Goal: Information Seeking & Learning: Learn about a topic

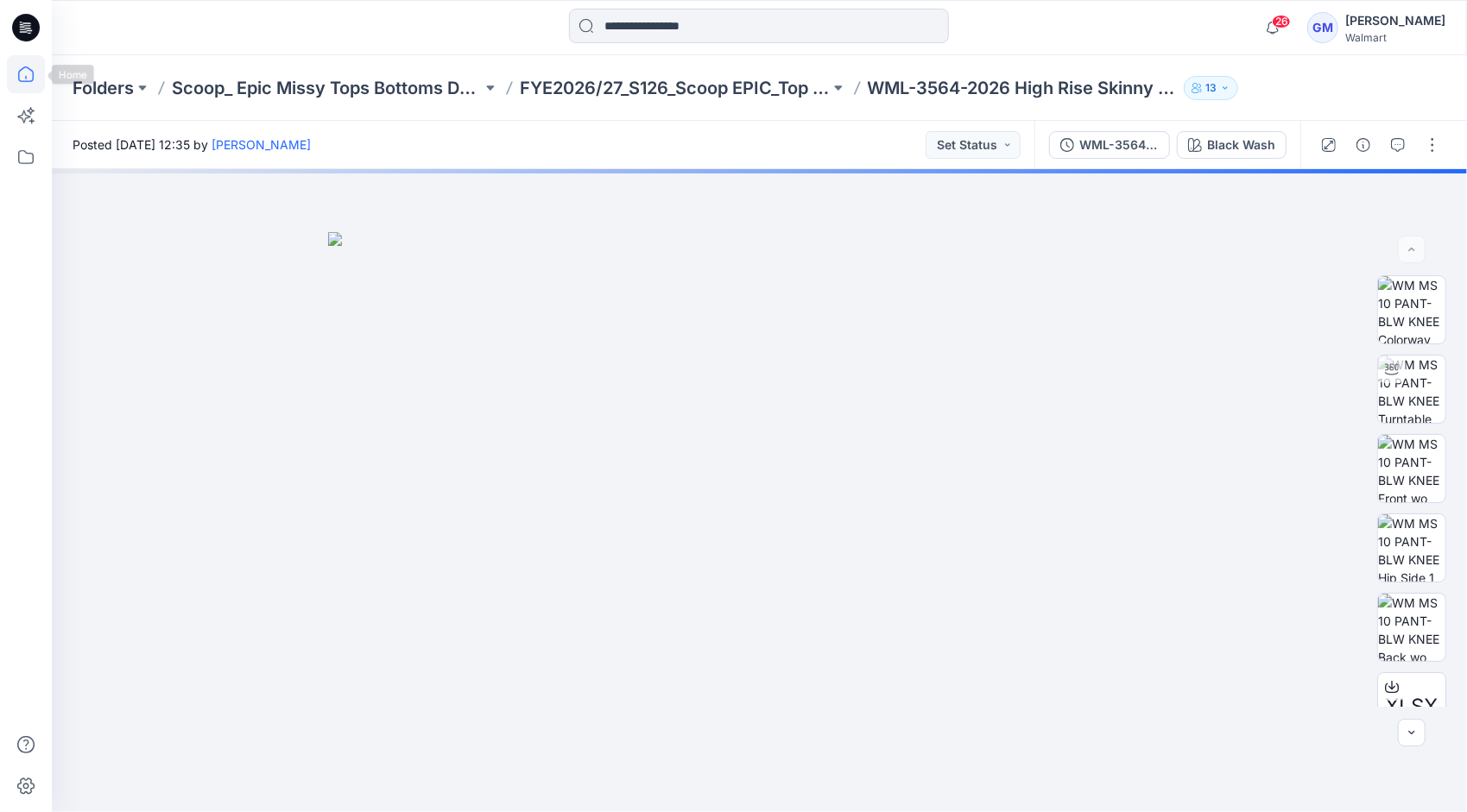
click at [19, 77] on icon at bounding box center [26, 74] width 38 height 38
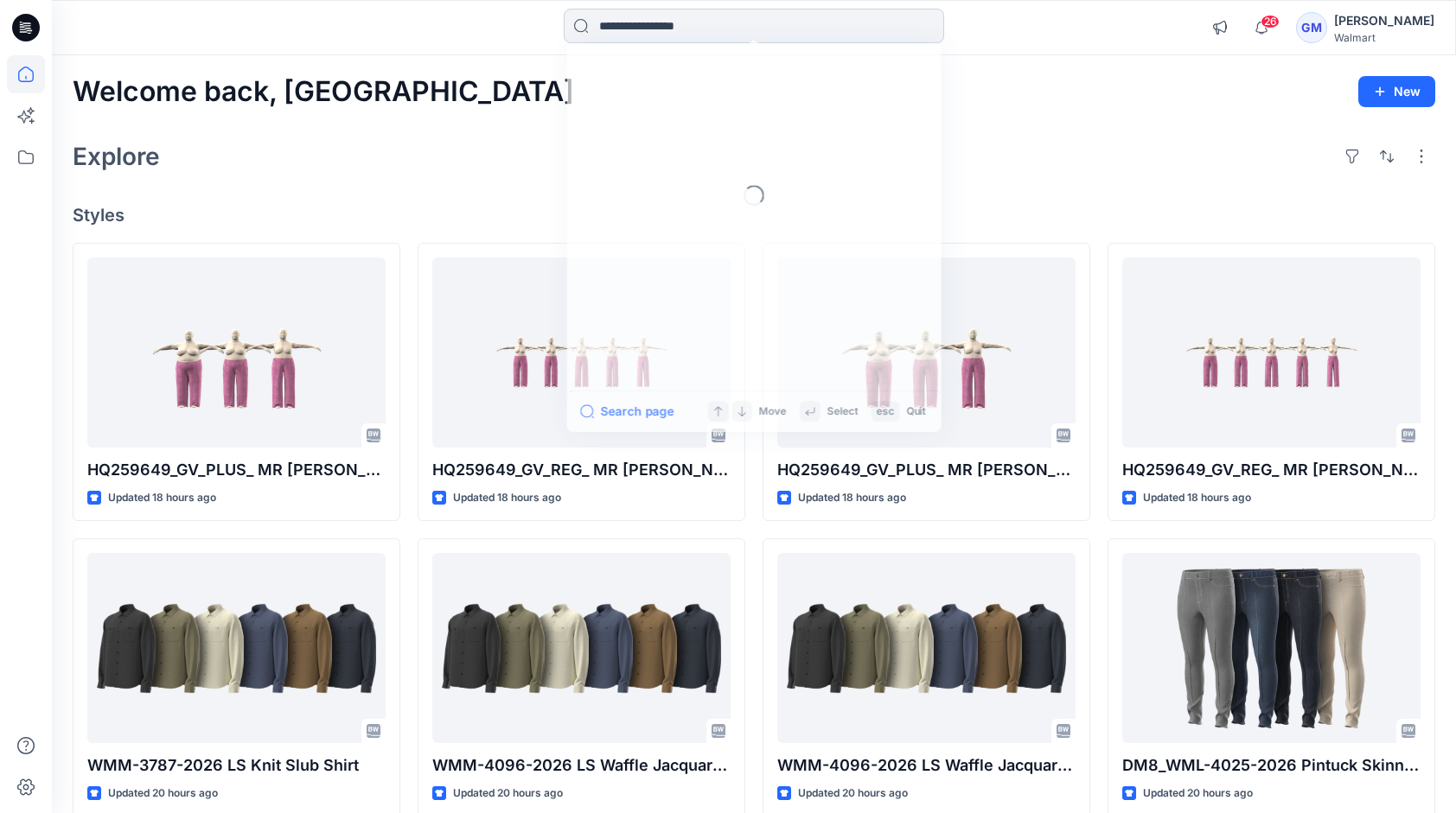
click at [647, 15] on input at bounding box center [754, 26] width 380 height 34
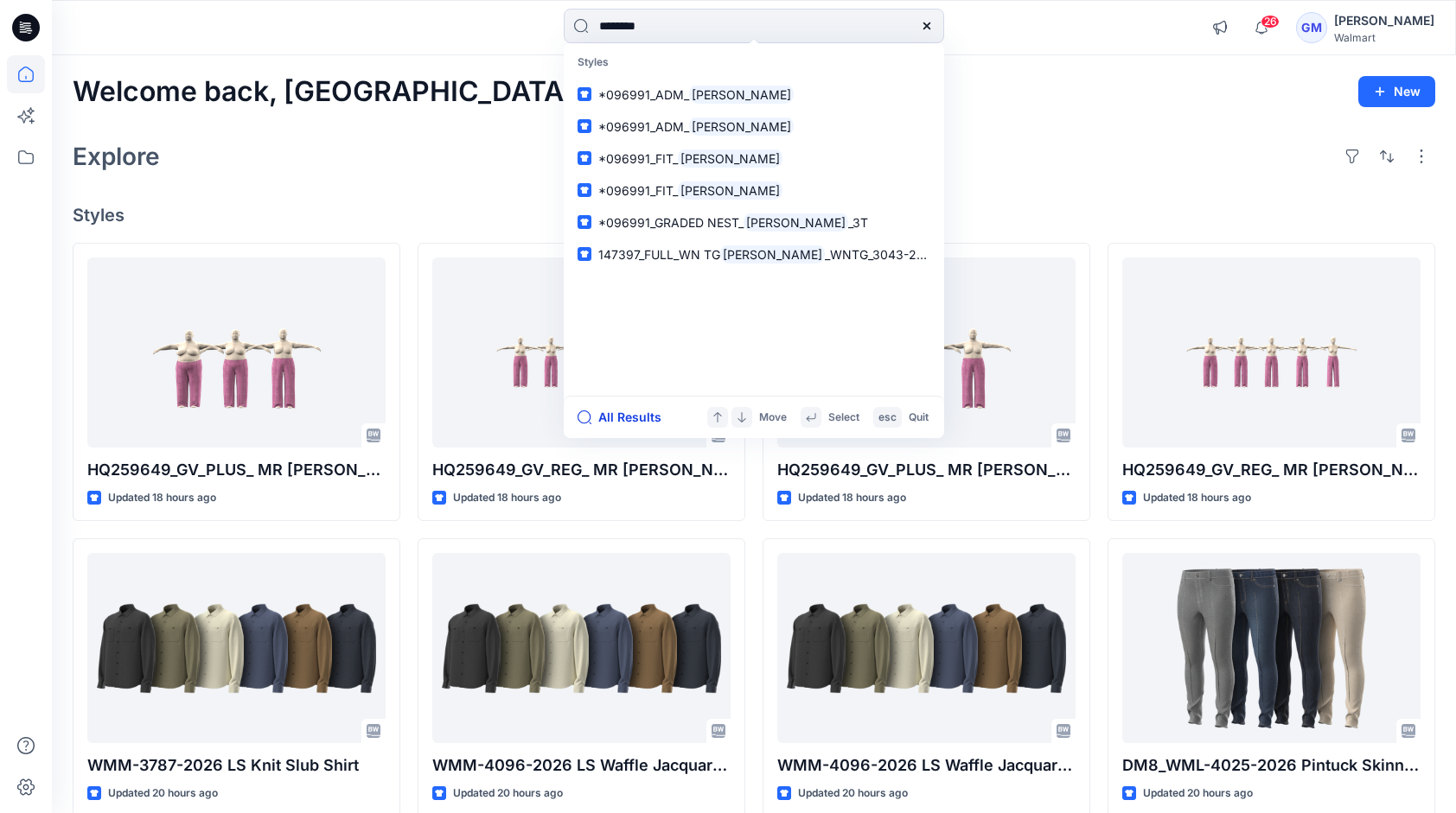
type input "********"
click at [628, 418] on button "All Results" at bounding box center [625, 417] width 95 height 21
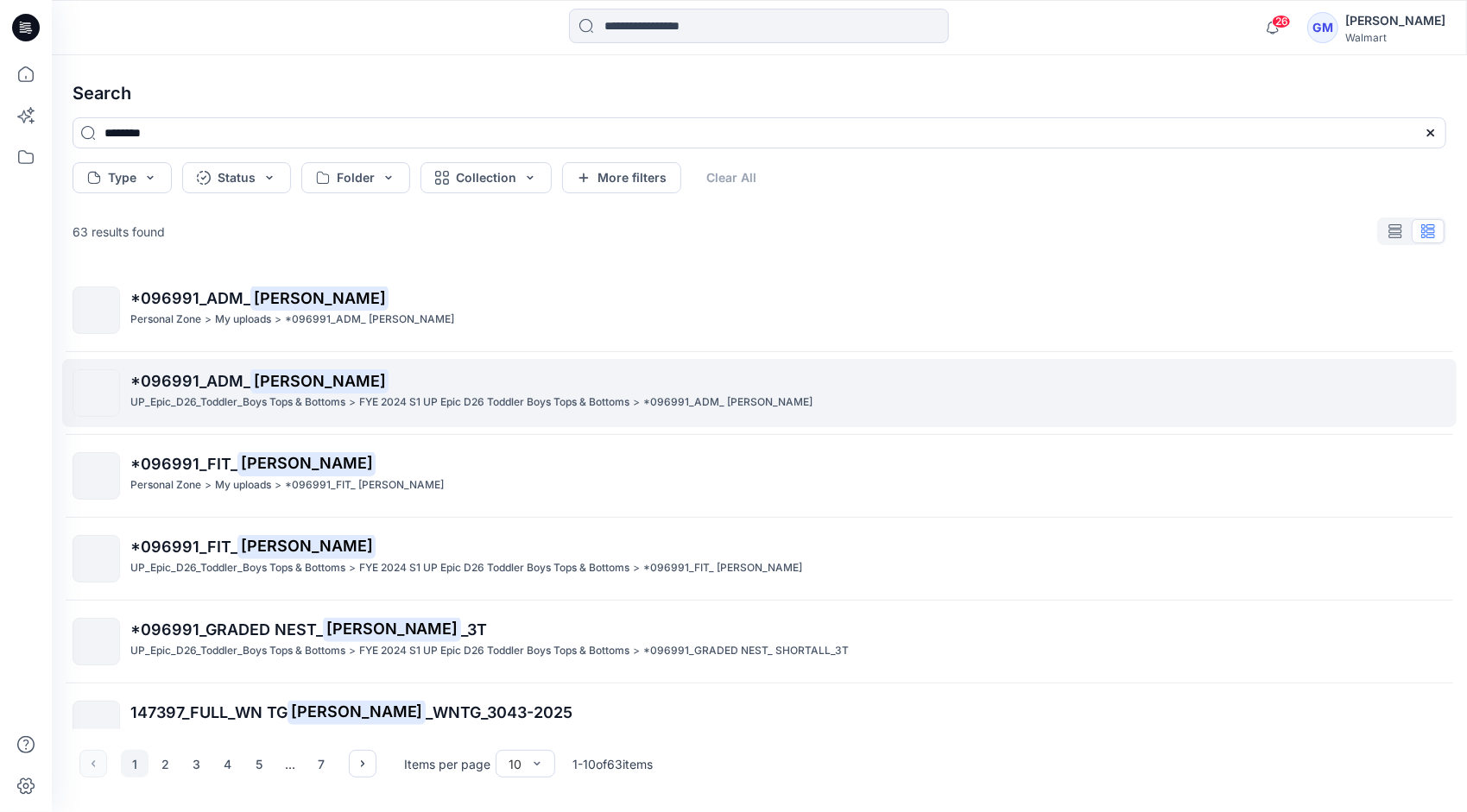
click at [196, 375] on span "*096991_ADM_" at bounding box center [190, 381] width 120 height 18
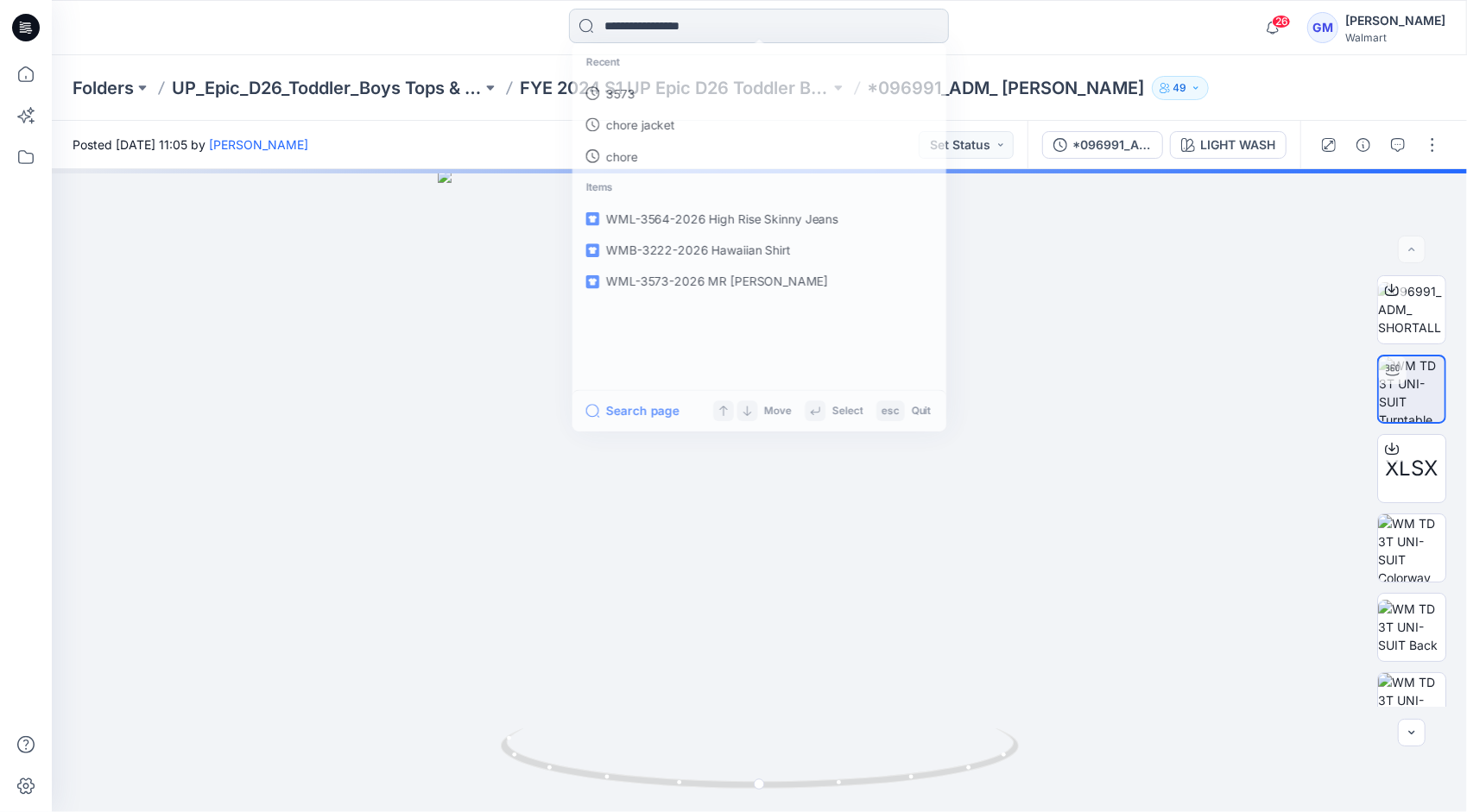
click at [680, 36] on input at bounding box center [759, 26] width 380 height 34
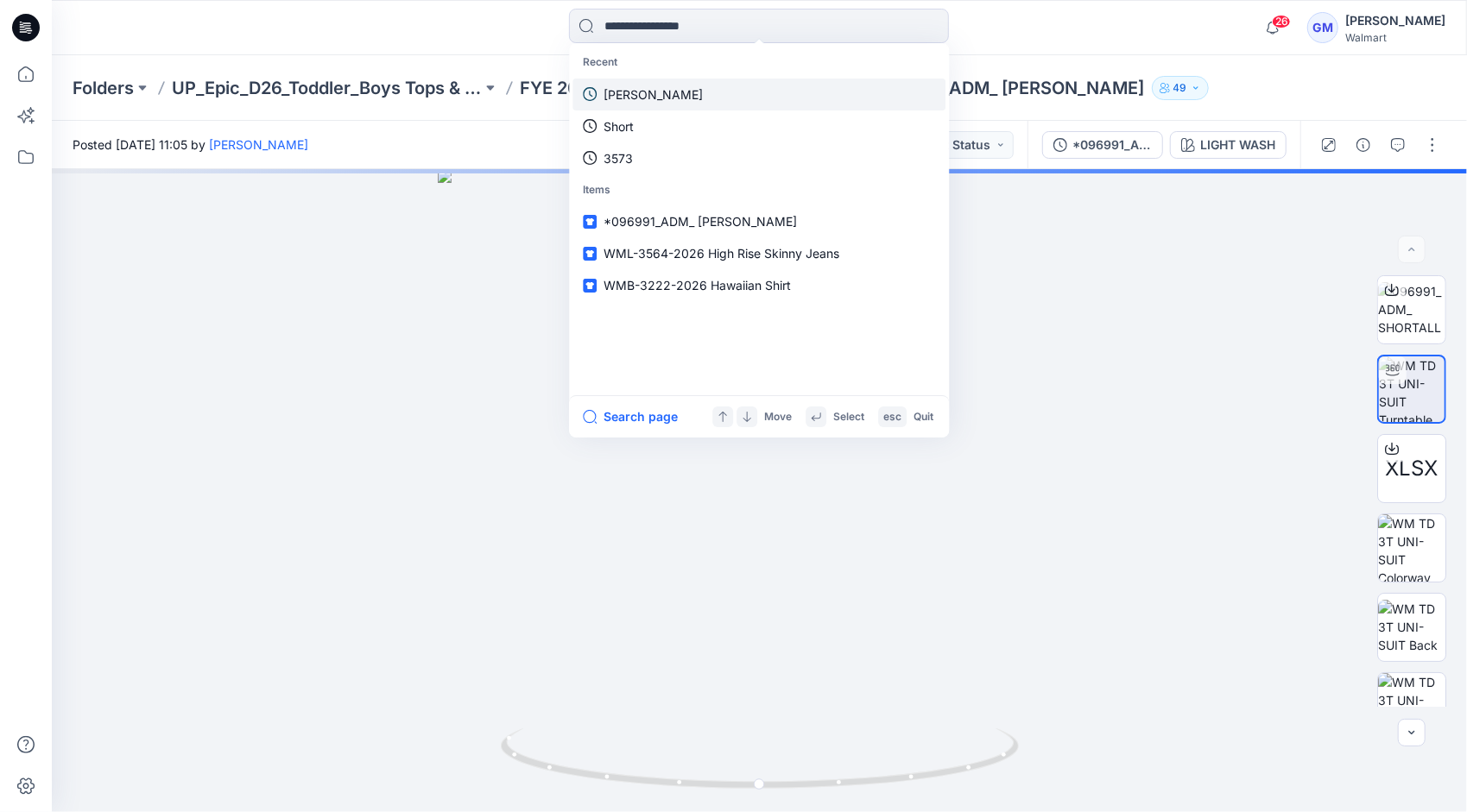
click at [638, 95] on p "[PERSON_NAME]" at bounding box center [653, 94] width 100 height 18
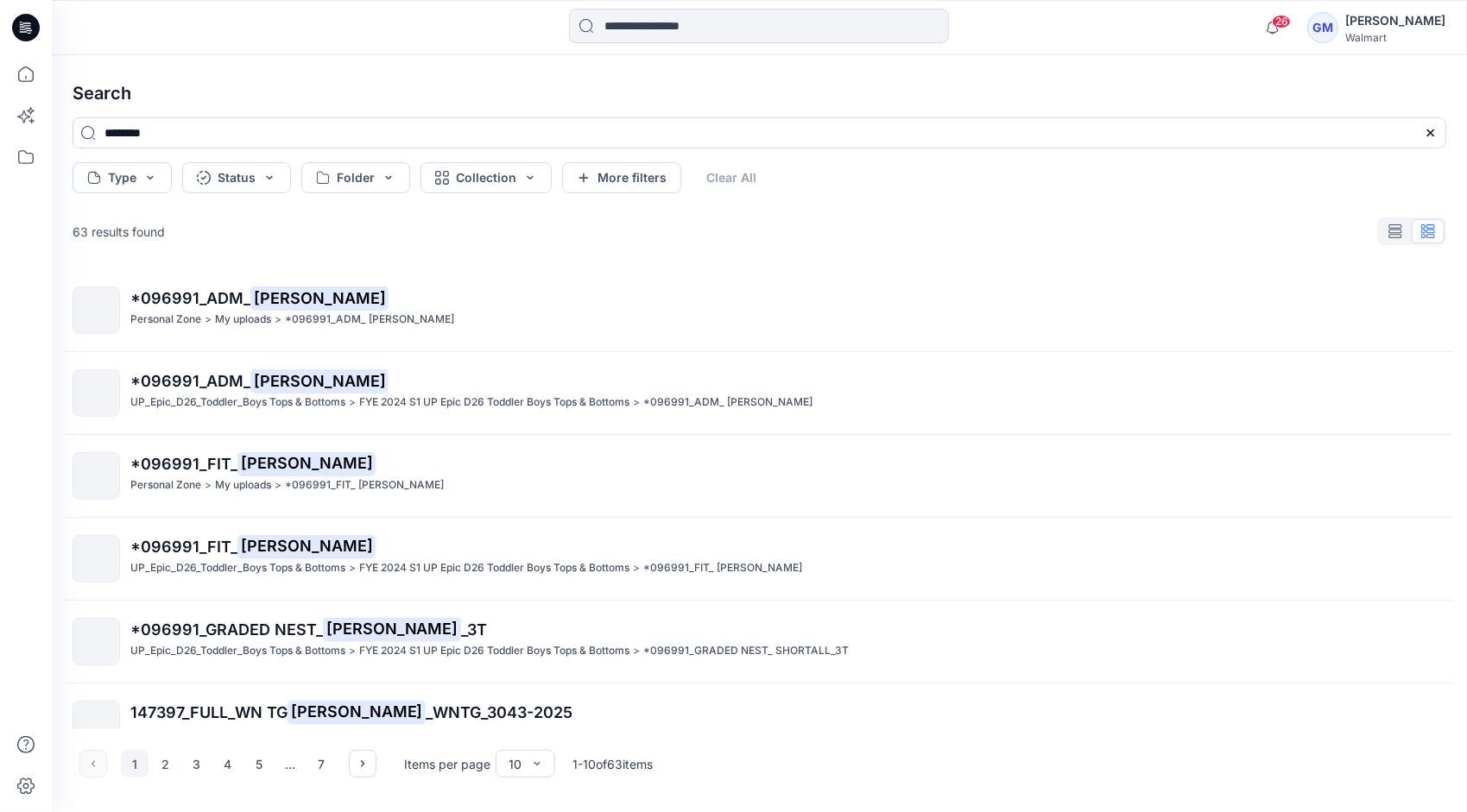
scroll to position [366, 0]
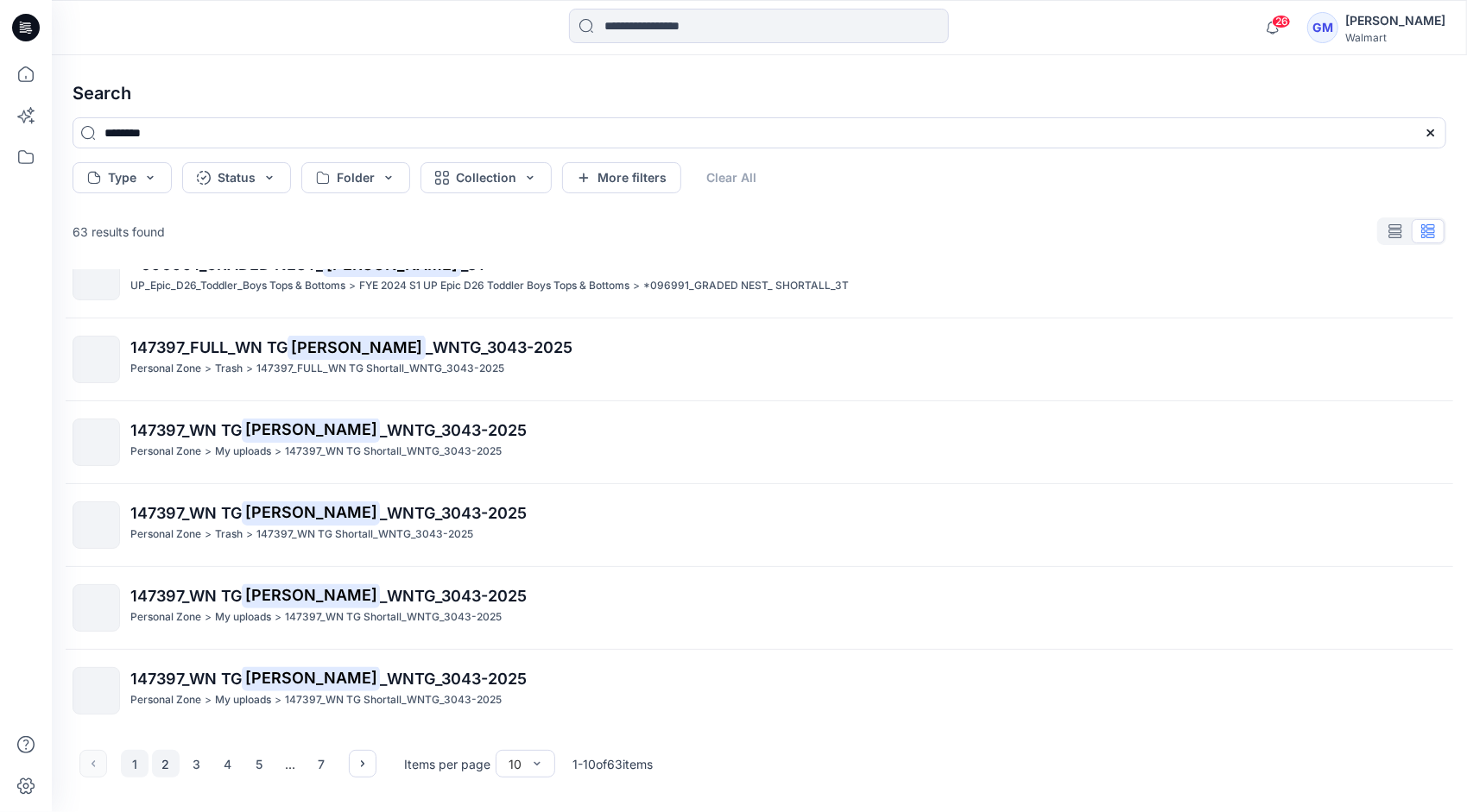
click at [162, 760] on button "2" at bounding box center [165, 764] width 28 height 28
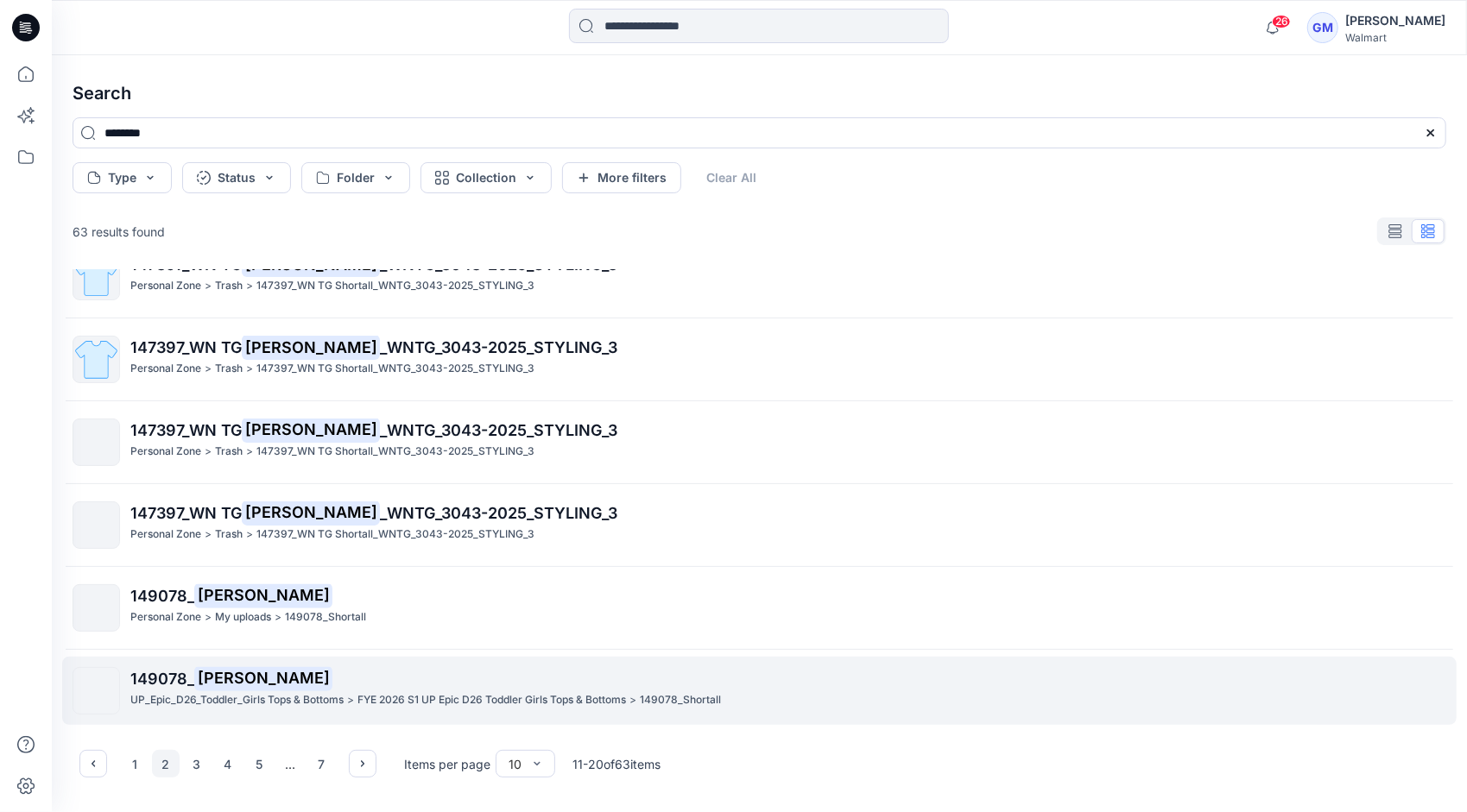
click at [269, 691] on p "UP_Epic_D26_Toddler_Girls Tops & Bottoms" at bounding box center [237, 700] width 214 height 18
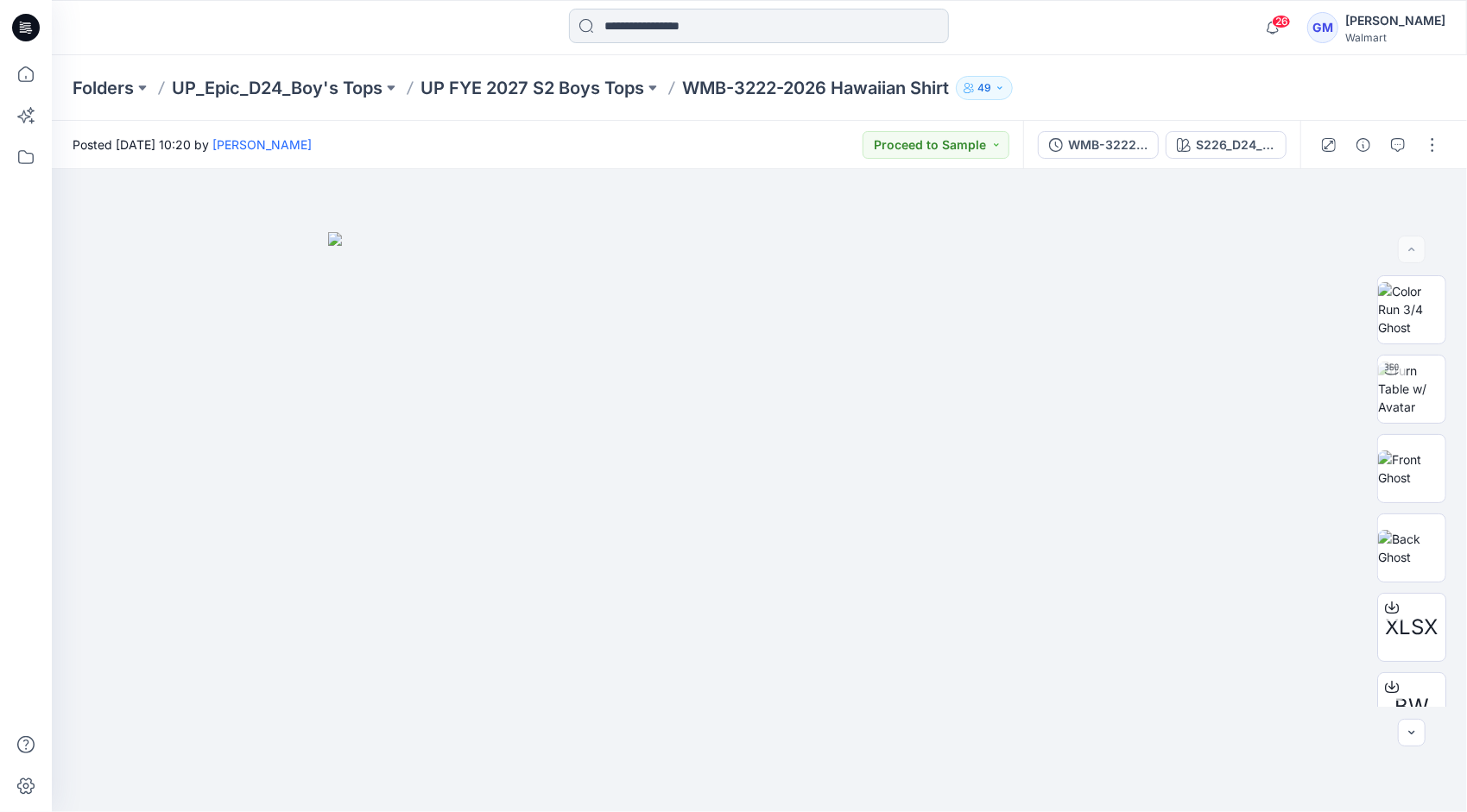
click at [774, 23] on input at bounding box center [759, 26] width 380 height 34
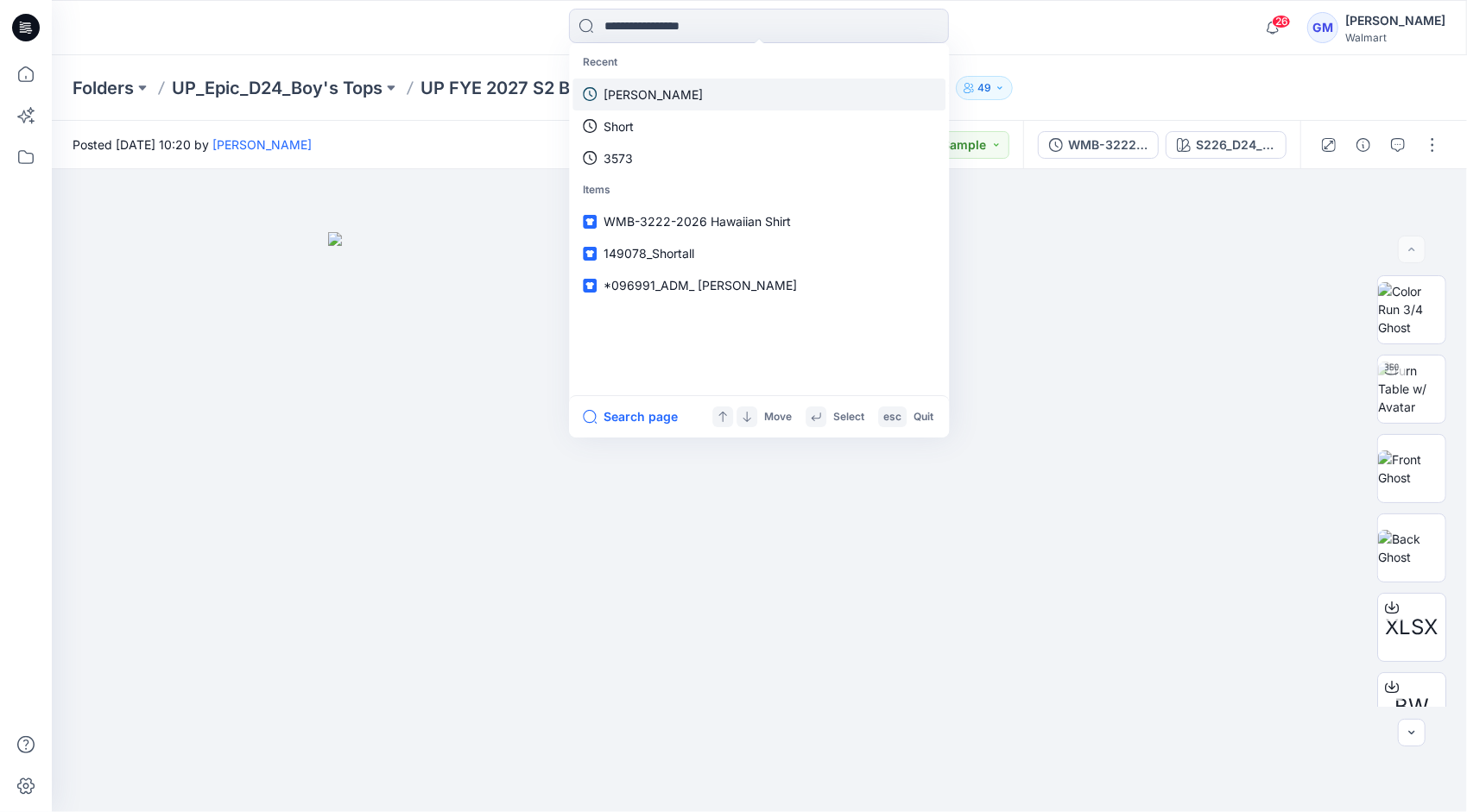
click at [644, 93] on p "[PERSON_NAME]" at bounding box center [653, 94] width 100 height 18
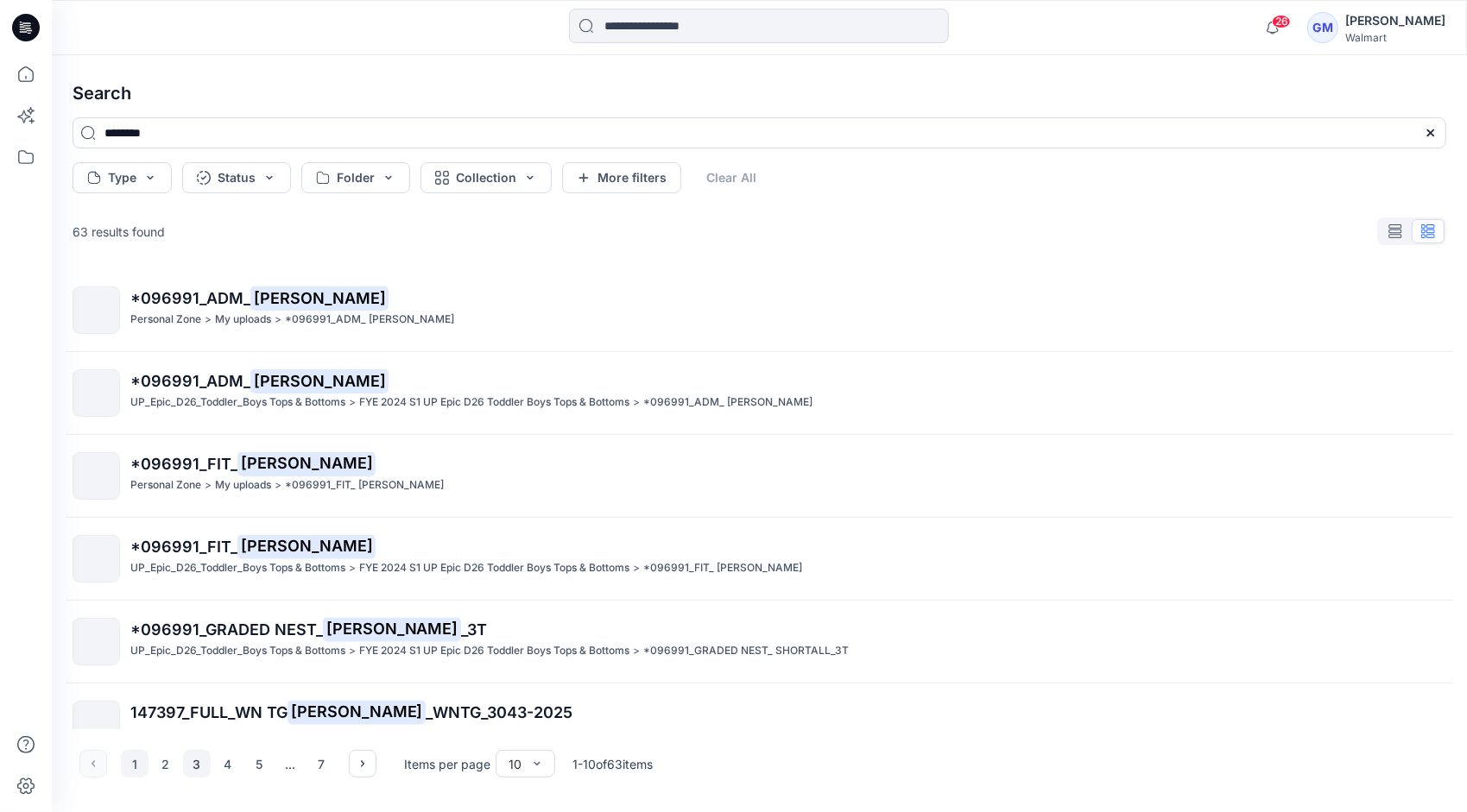
click at [189, 762] on button "3" at bounding box center [197, 764] width 28 height 28
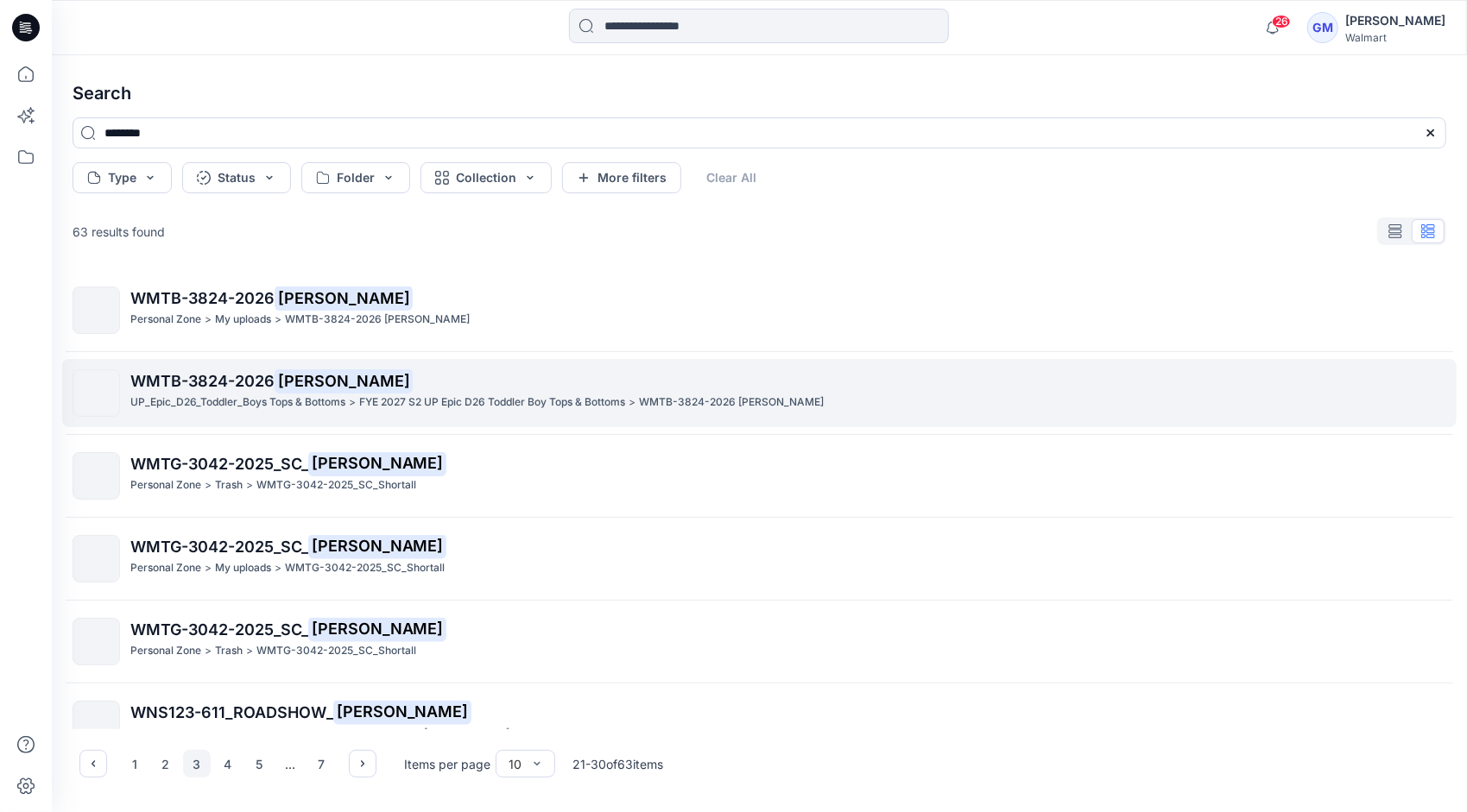
click at [410, 390] on p "WMTB-3824-2026 Shortall" at bounding box center [788, 381] width 1315 height 24
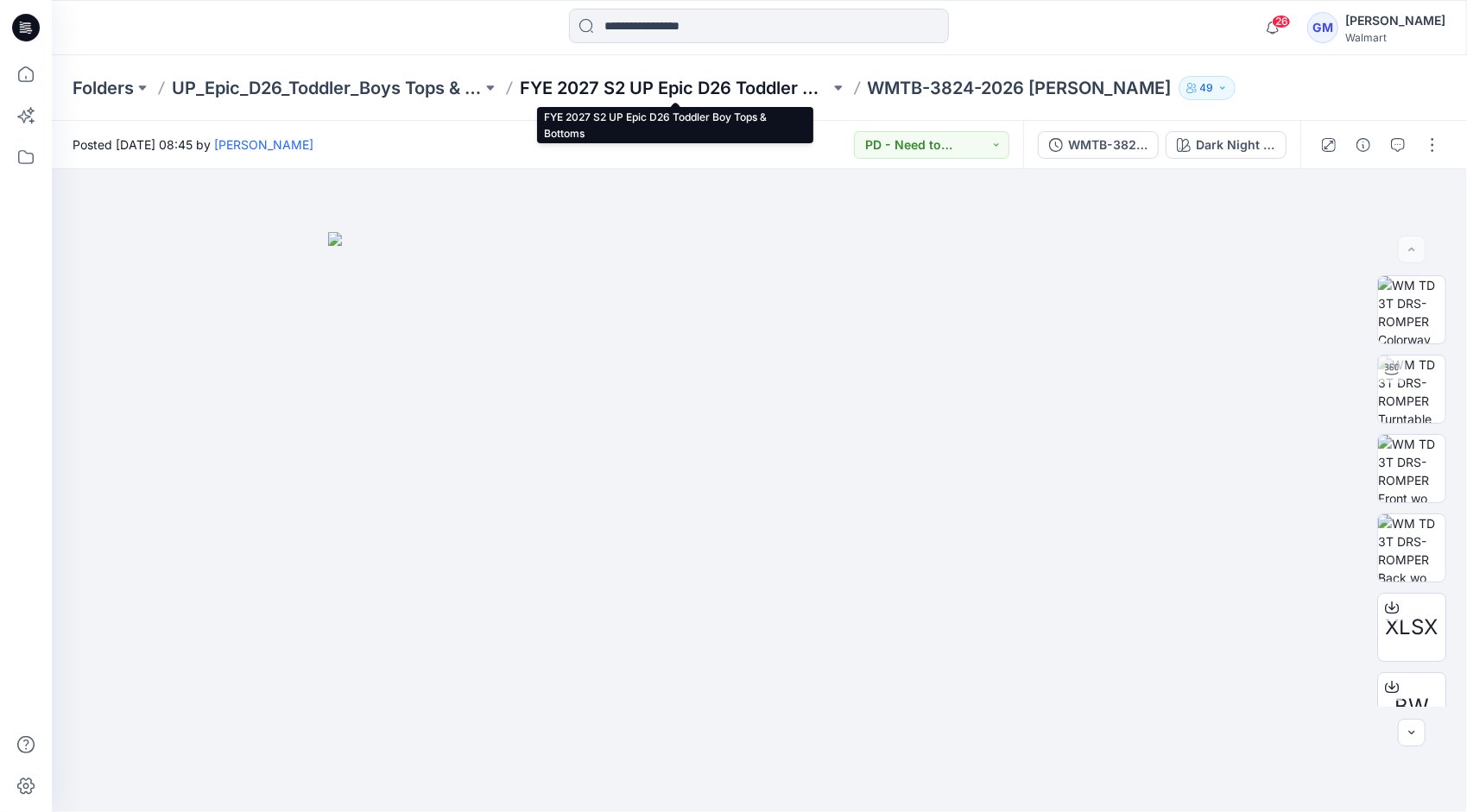
click at [724, 81] on p "FYE 2027 S2 UP Epic D26 Toddler Boy Tops & Bottoms" at bounding box center [675, 87] width 310 height 24
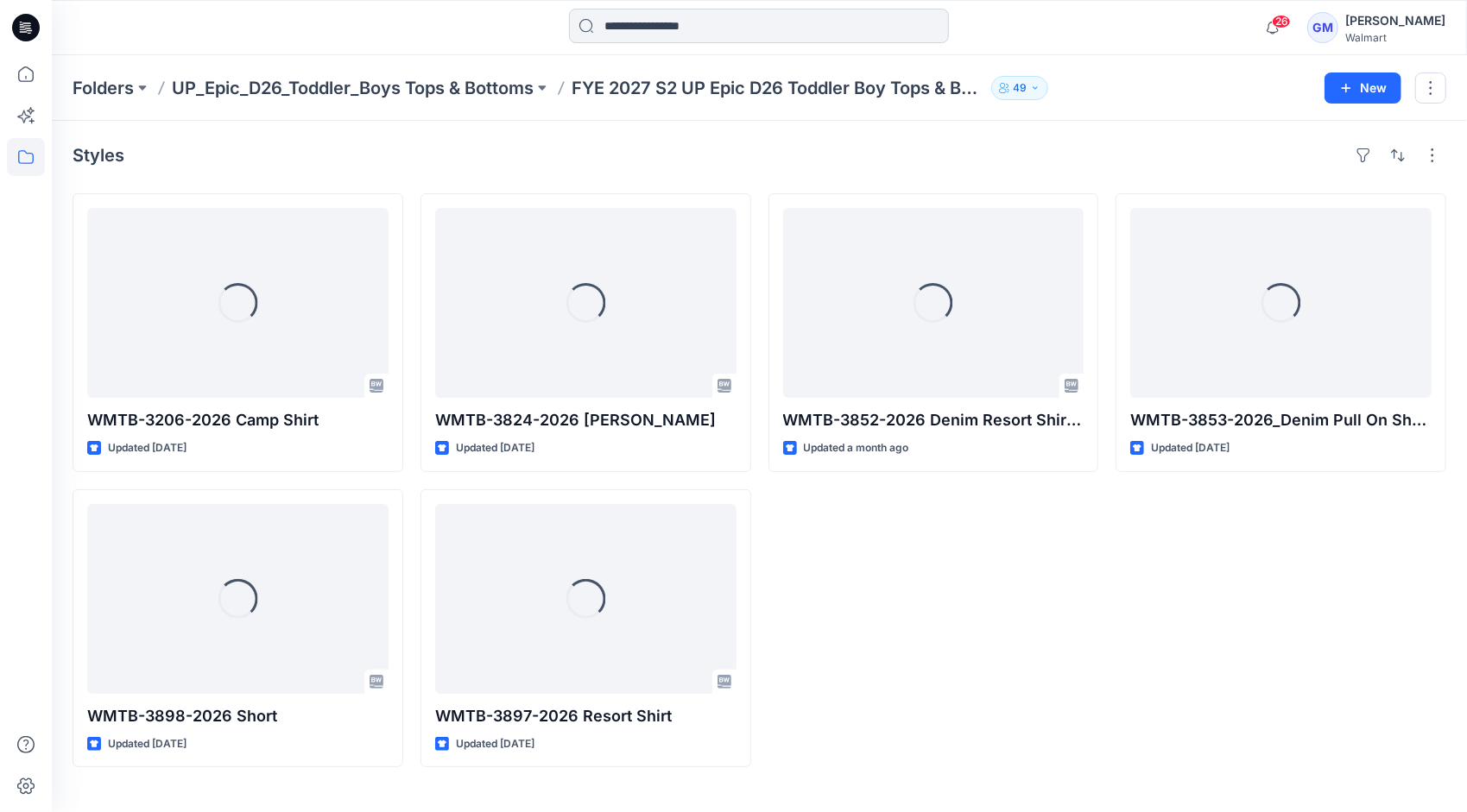
click at [713, 16] on input at bounding box center [759, 26] width 380 height 34
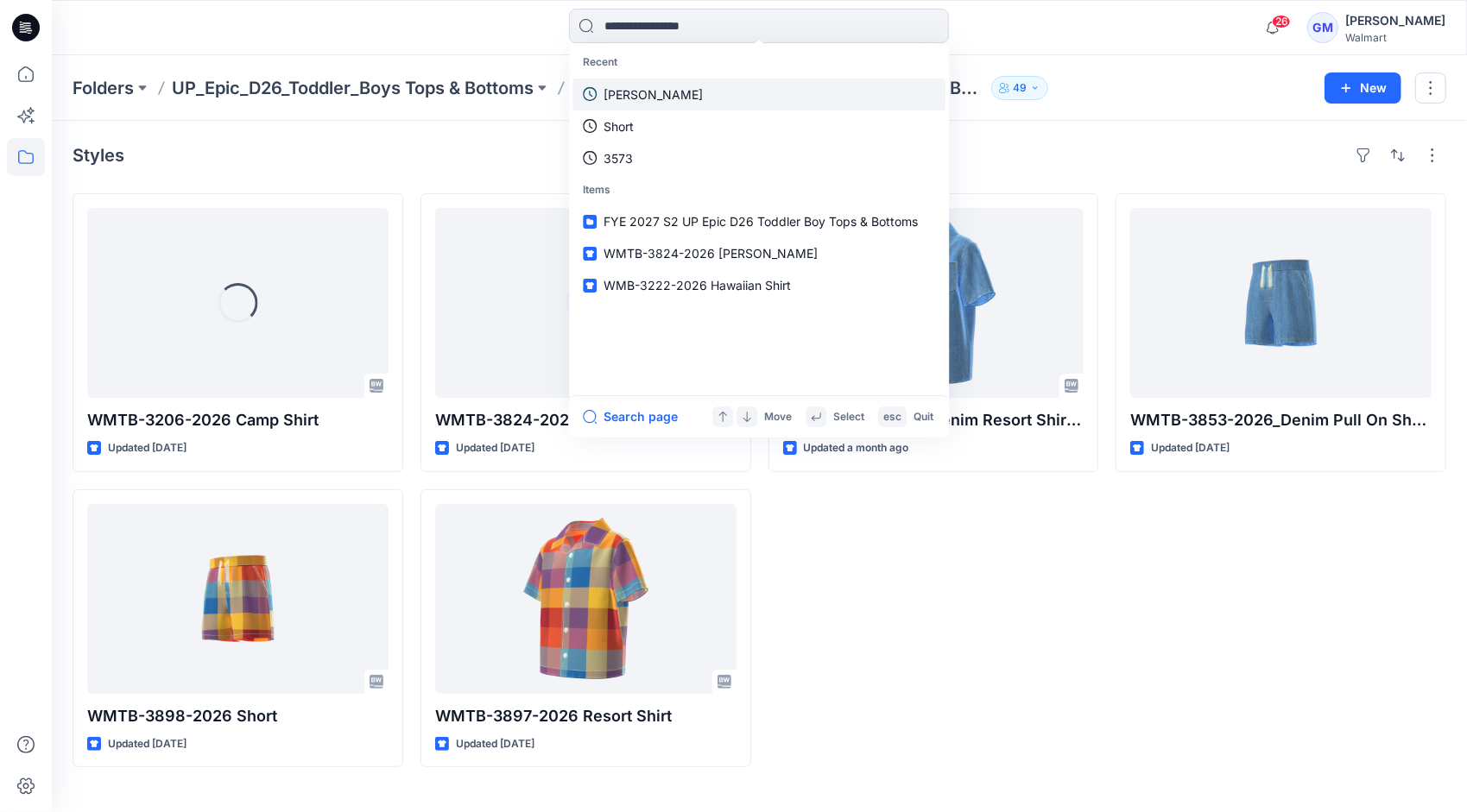
click at [657, 88] on link "[PERSON_NAME]" at bounding box center [759, 95] width 373 height 32
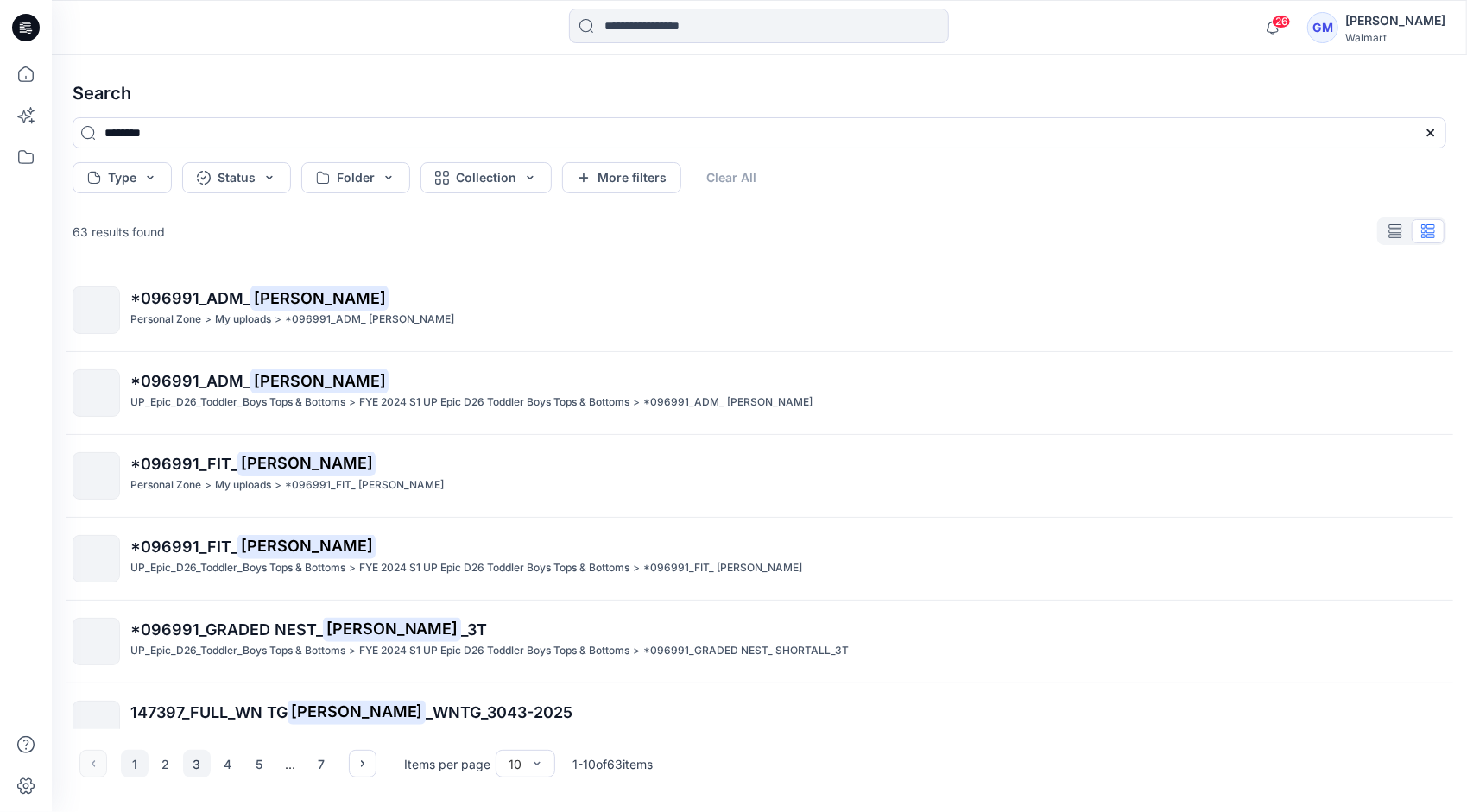
click at [188, 762] on button "3" at bounding box center [197, 764] width 28 height 28
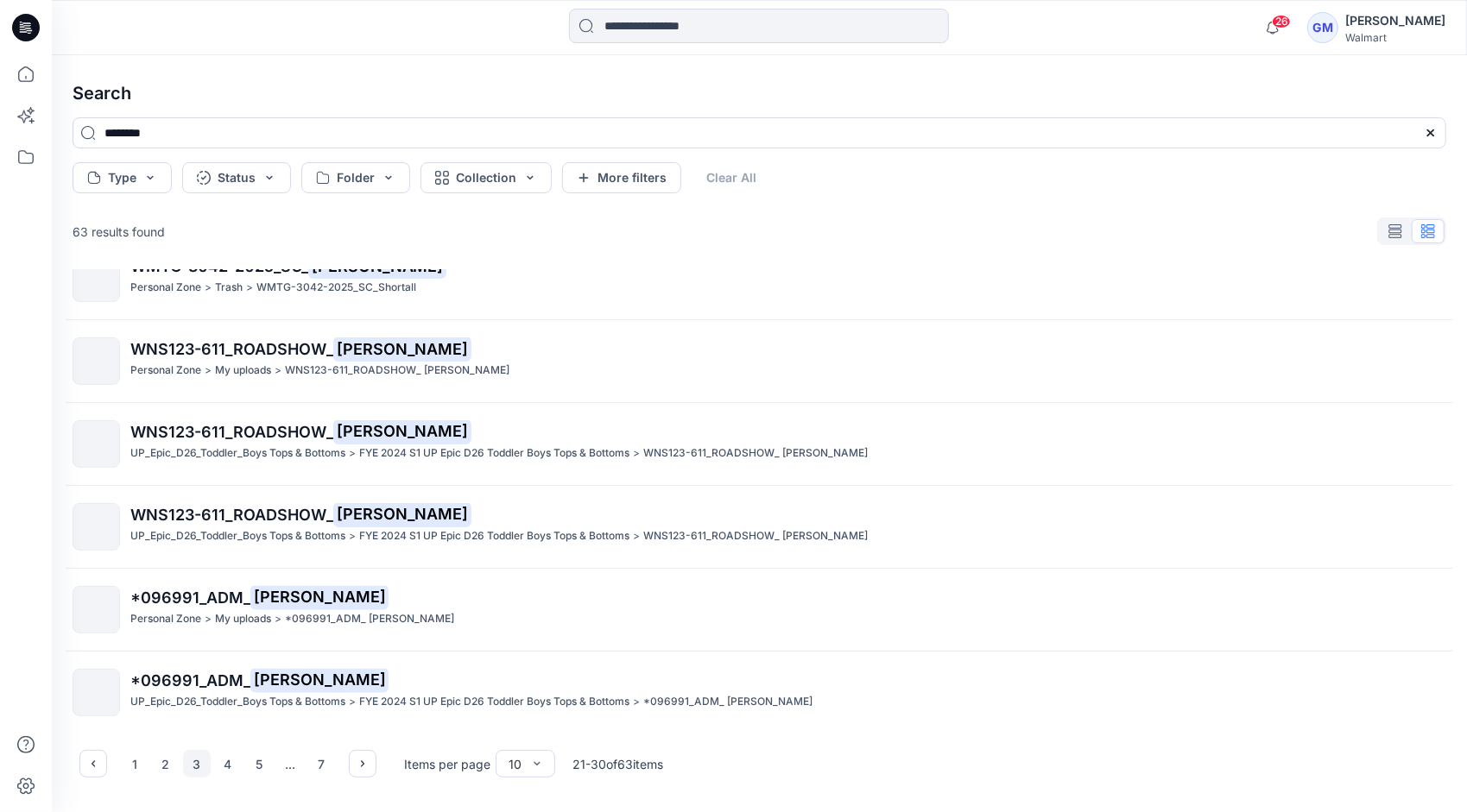
scroll to position [366, 0]
click at [221, 774] on button "4" at bounding box center [227, 764] width 28 height 28
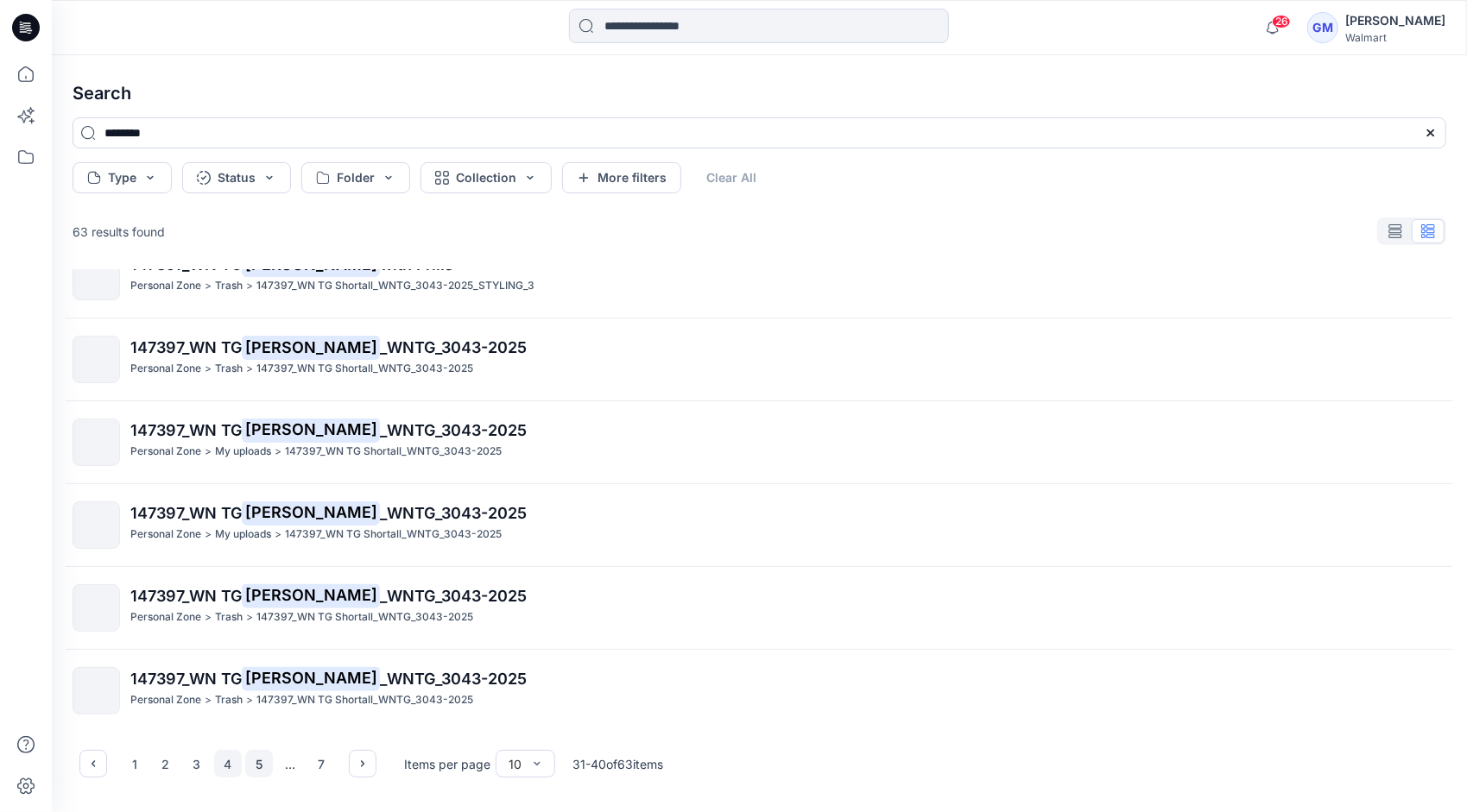
click at [264, 760] on button "5" at bounding box center [258, 764] width 28 height 28
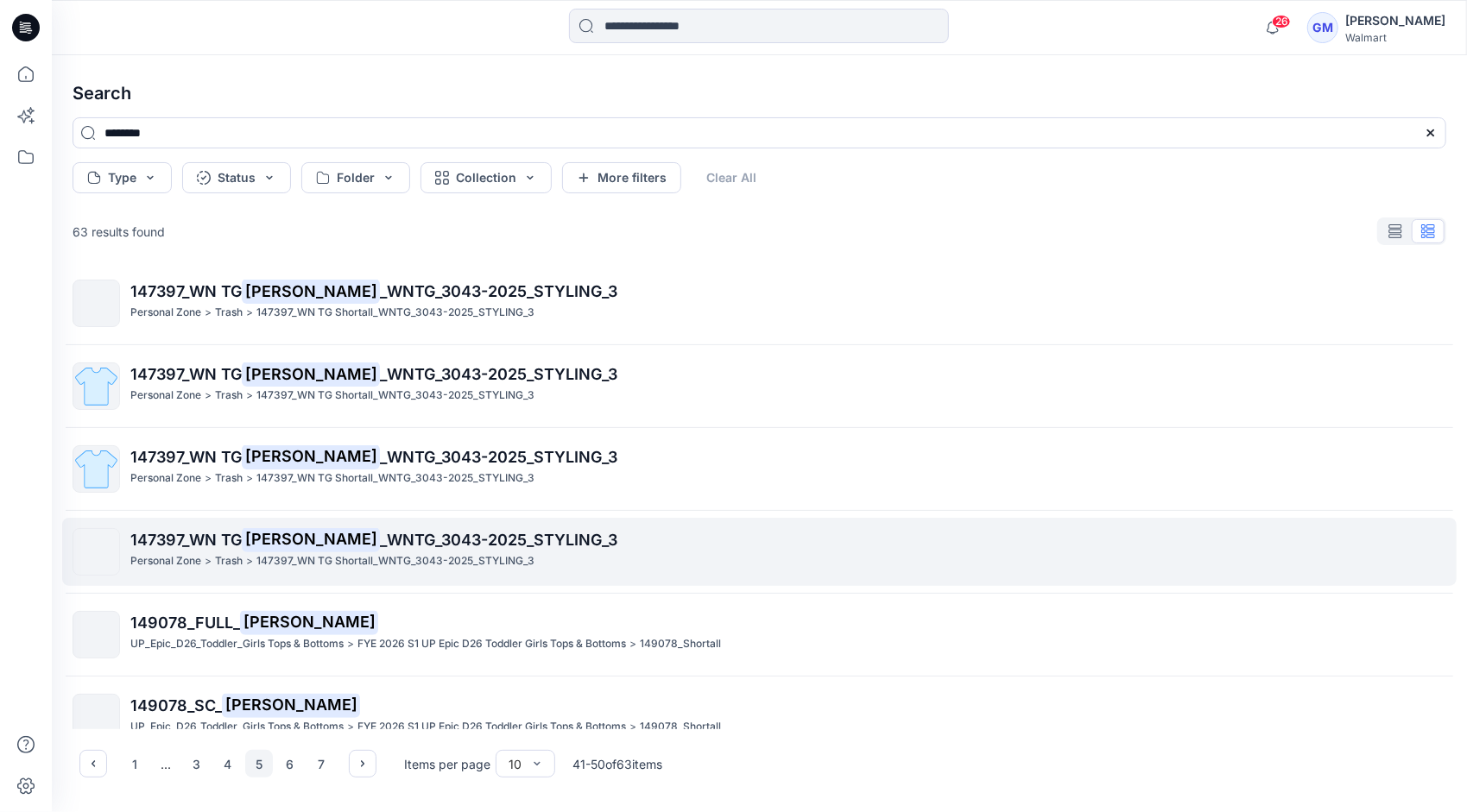
scroll to position [346, 0]
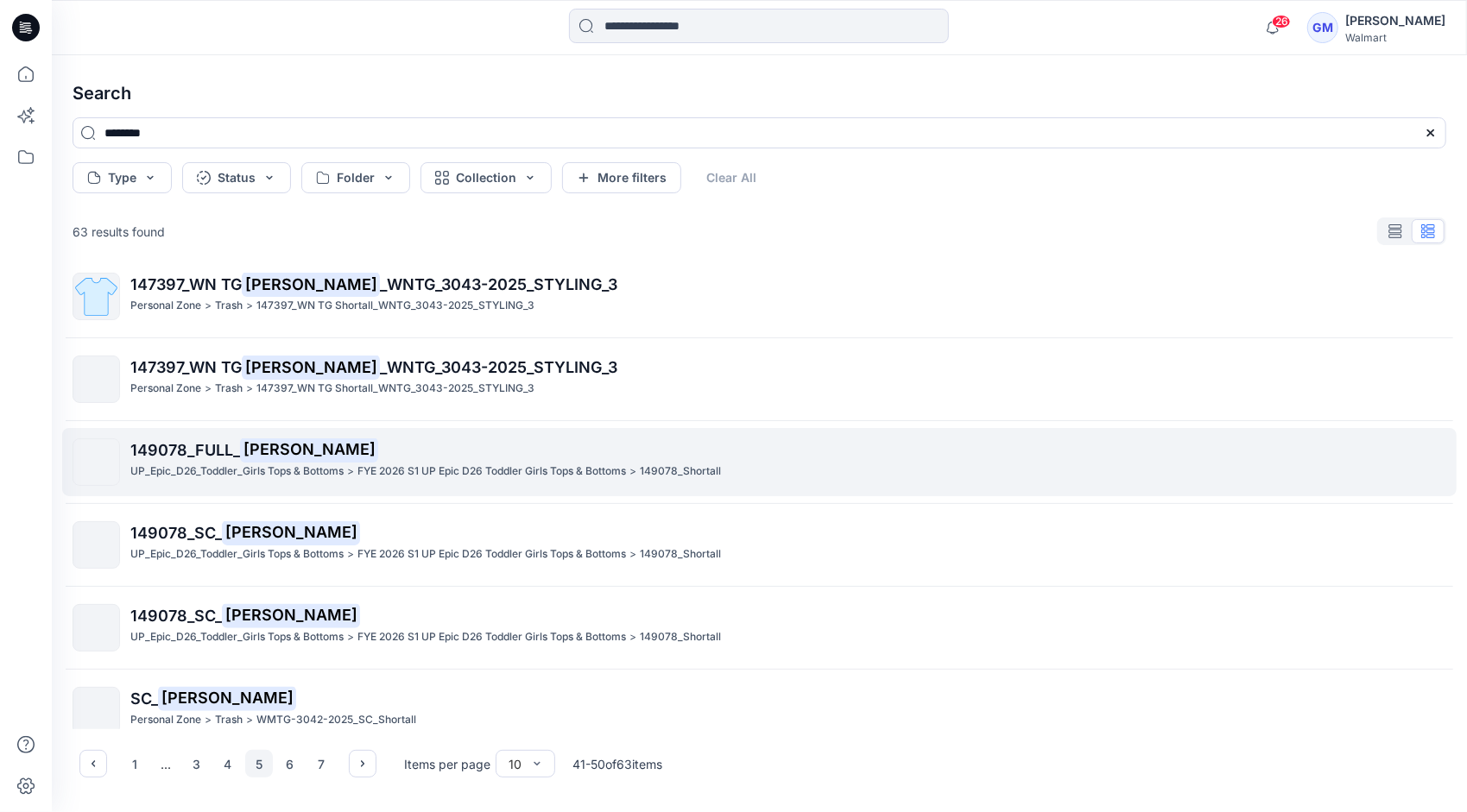
click at [262, 474] on p "UP_Epic_D26_Toddler_Girls Tops & Bottoms" at bounding box center [237, 471] width 214 height 18
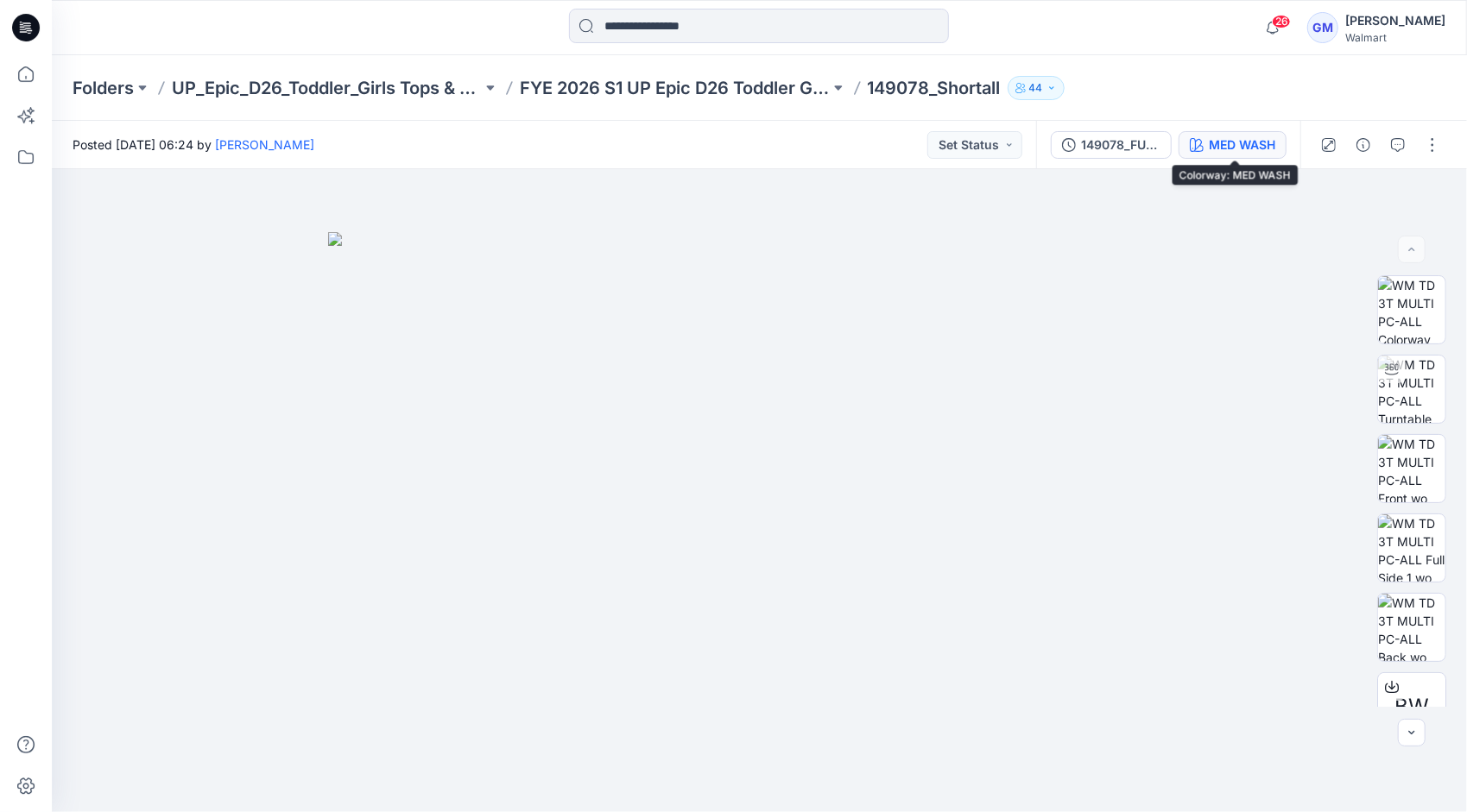
click at [1229, 140] on div "MED WASH" at bounding box center [1243, 145] width 67 height 19
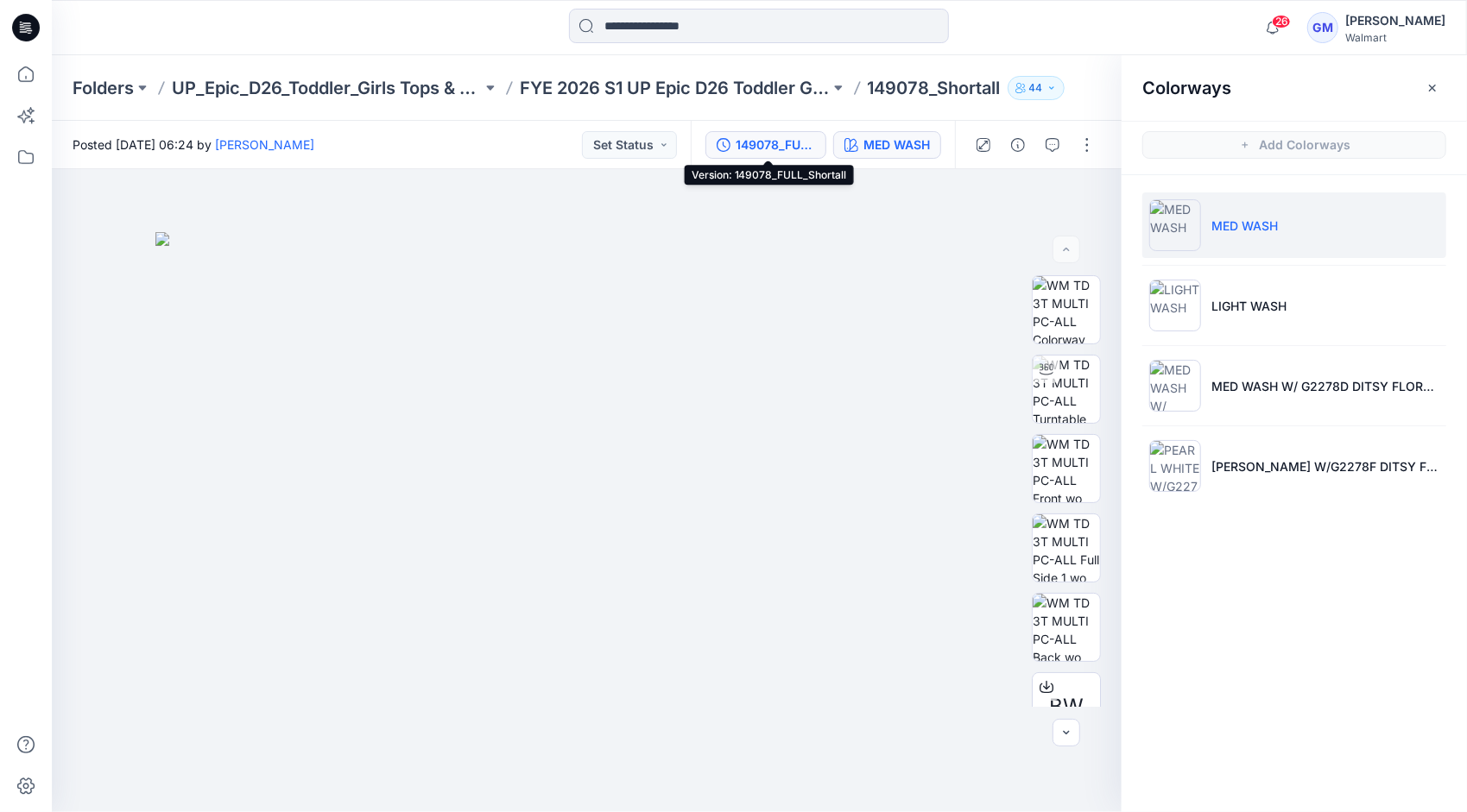
click at [787, 140] on div "149078_FULL_Shortall" at bounding box center [776, 145] width 80 height 19
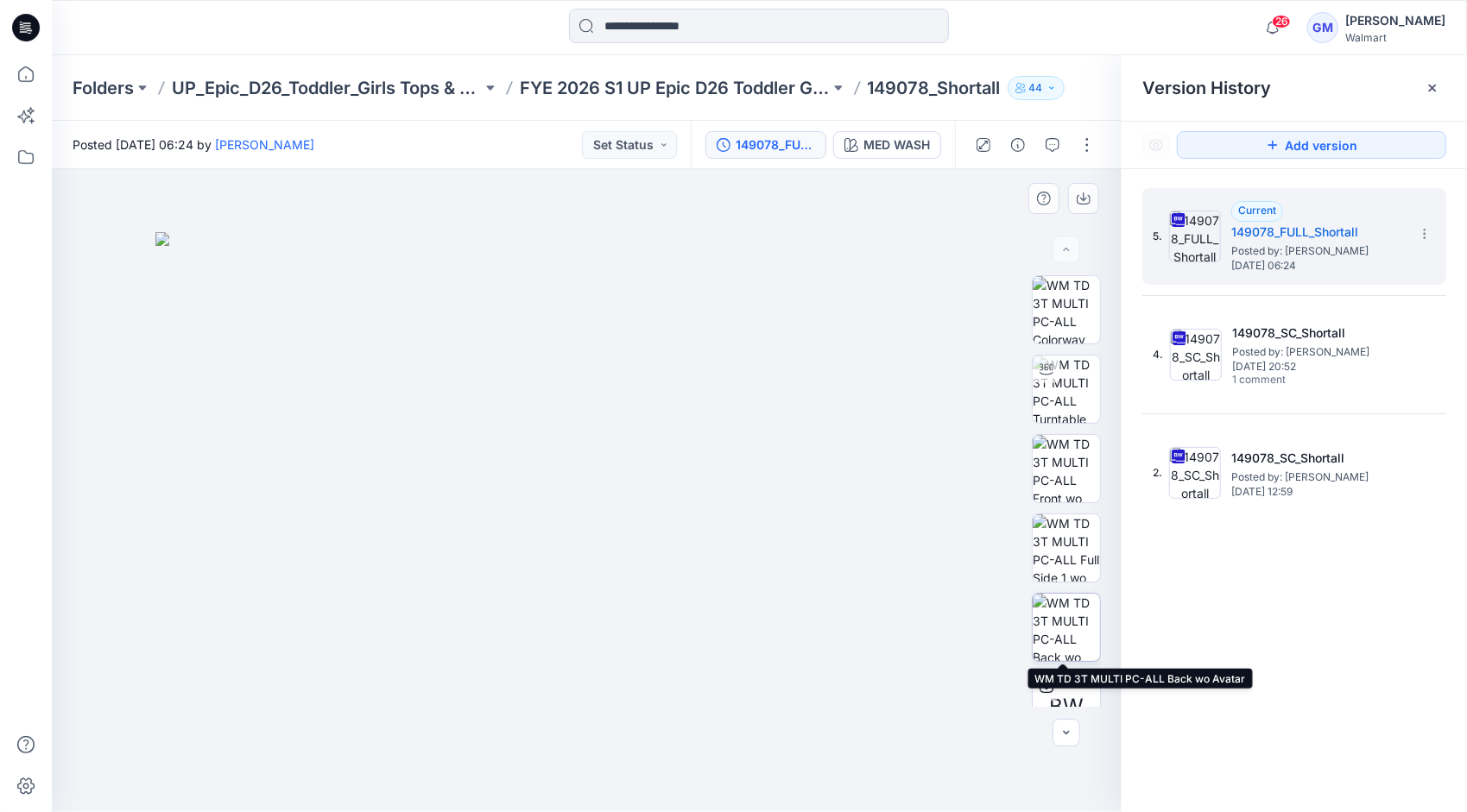
scroll to position [194, 0]
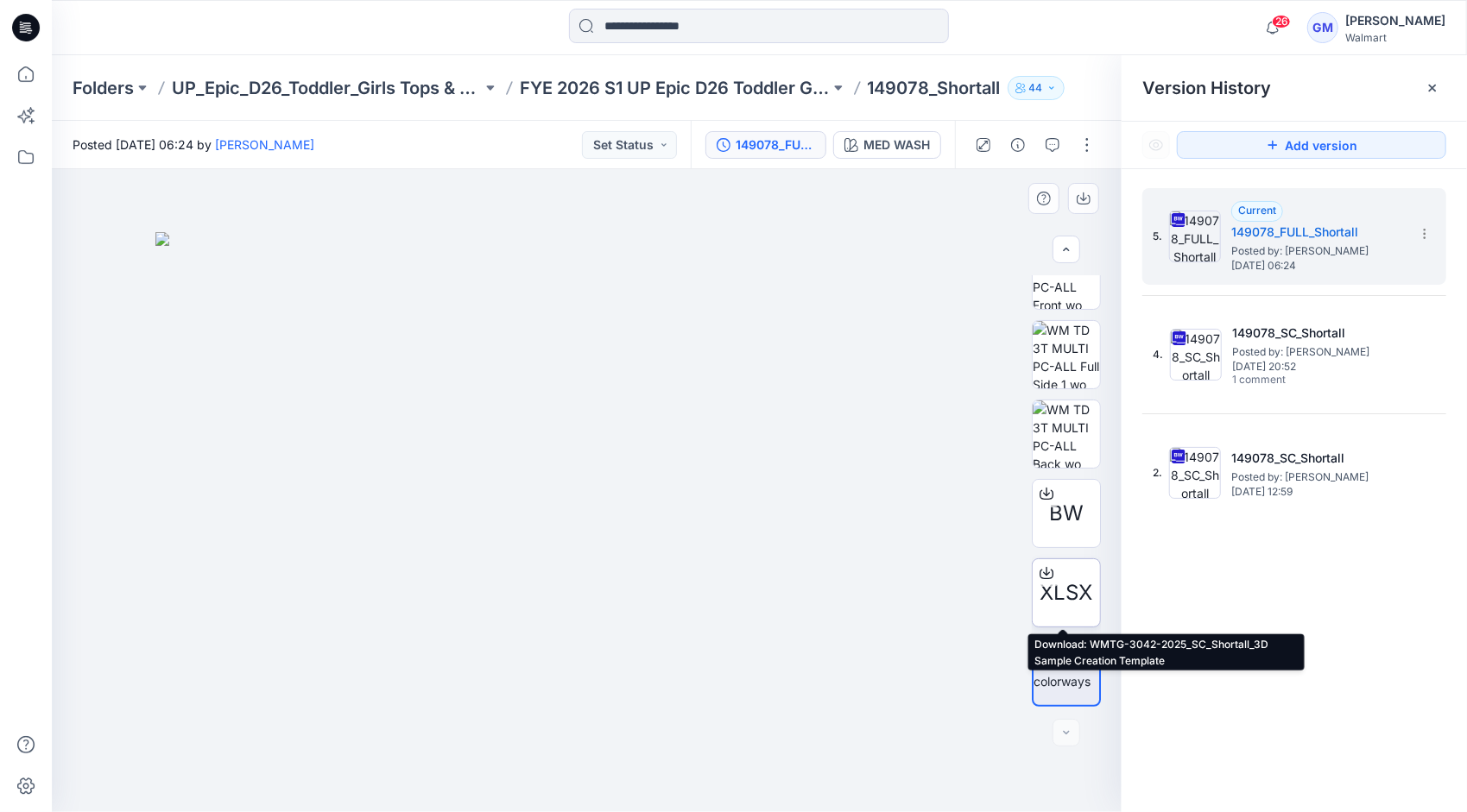
click at [1039, 573] on icon at bounding box center [1046, 573] width 14 height 14
drag, startPoint x: 1020, startPoint y: 43, endPoint x: 1081, endPoint y: 34, distance: 61.7
click at [1020, 43] on div at bounding box center [759, 28] width 708 height 38
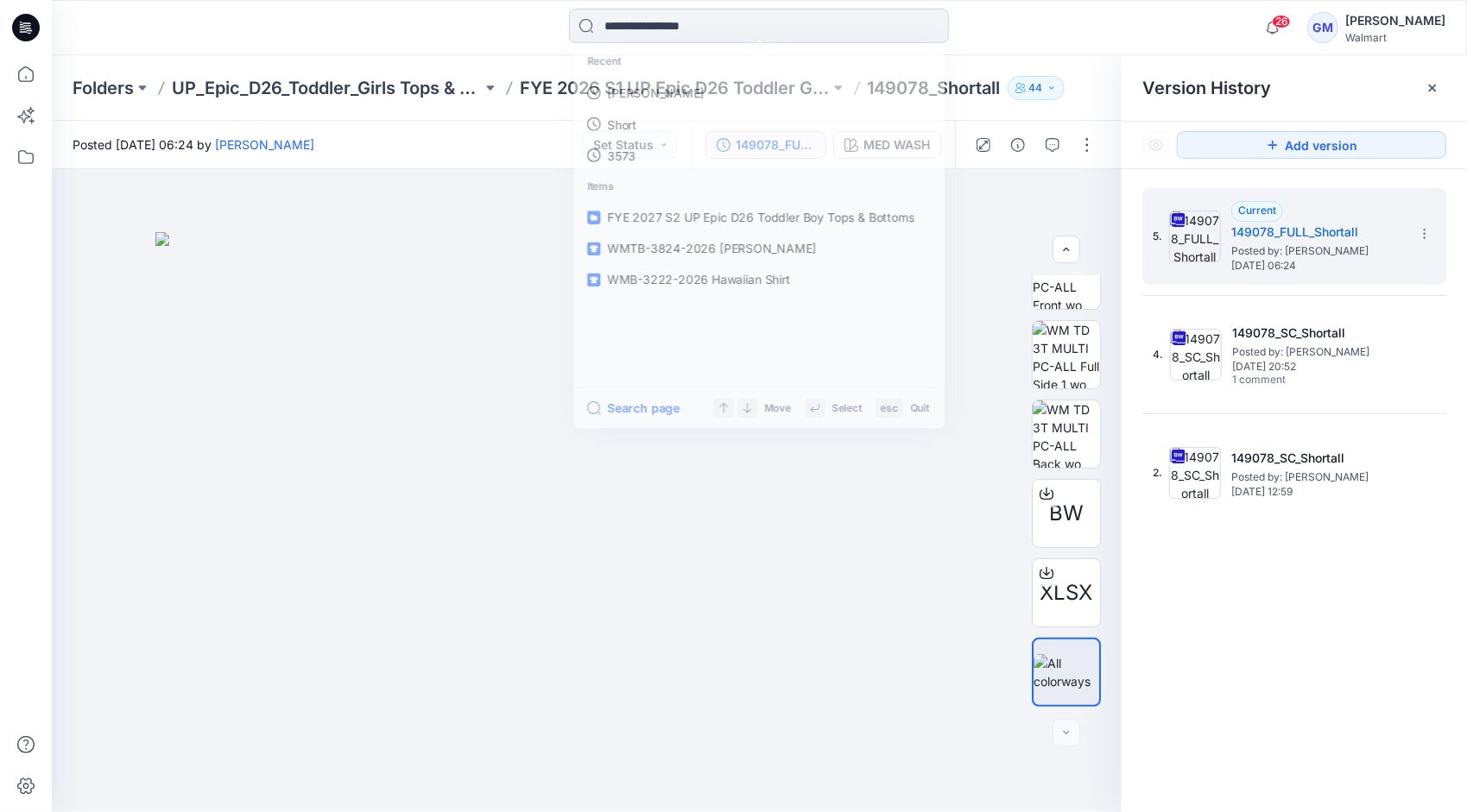
click at [693, 34] on input at bounding box center [759, 26] width 380 height 34
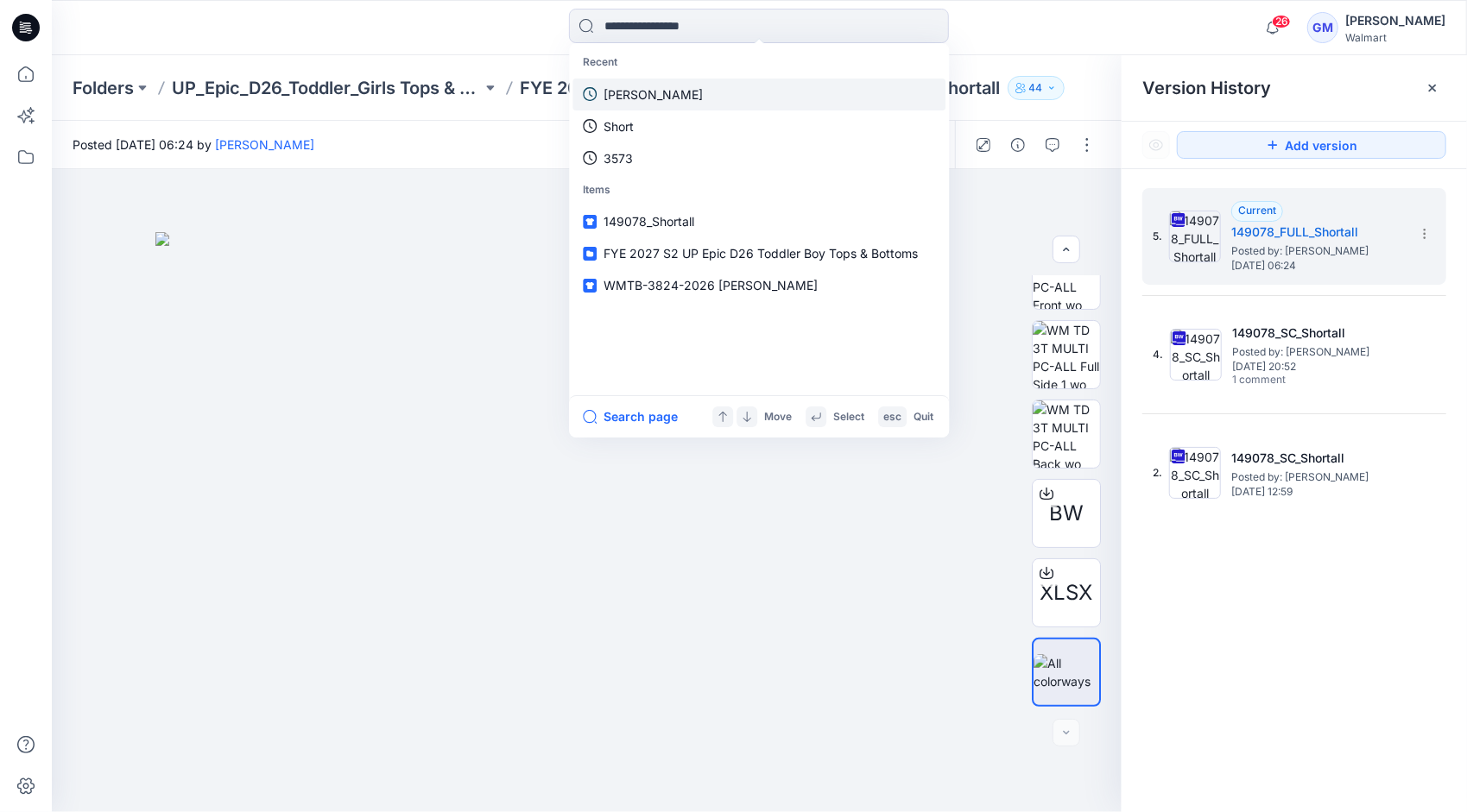
click at [677, 93] on link "[PERSON_NAME]" at bounding box center [759, 95] width 373 height 32
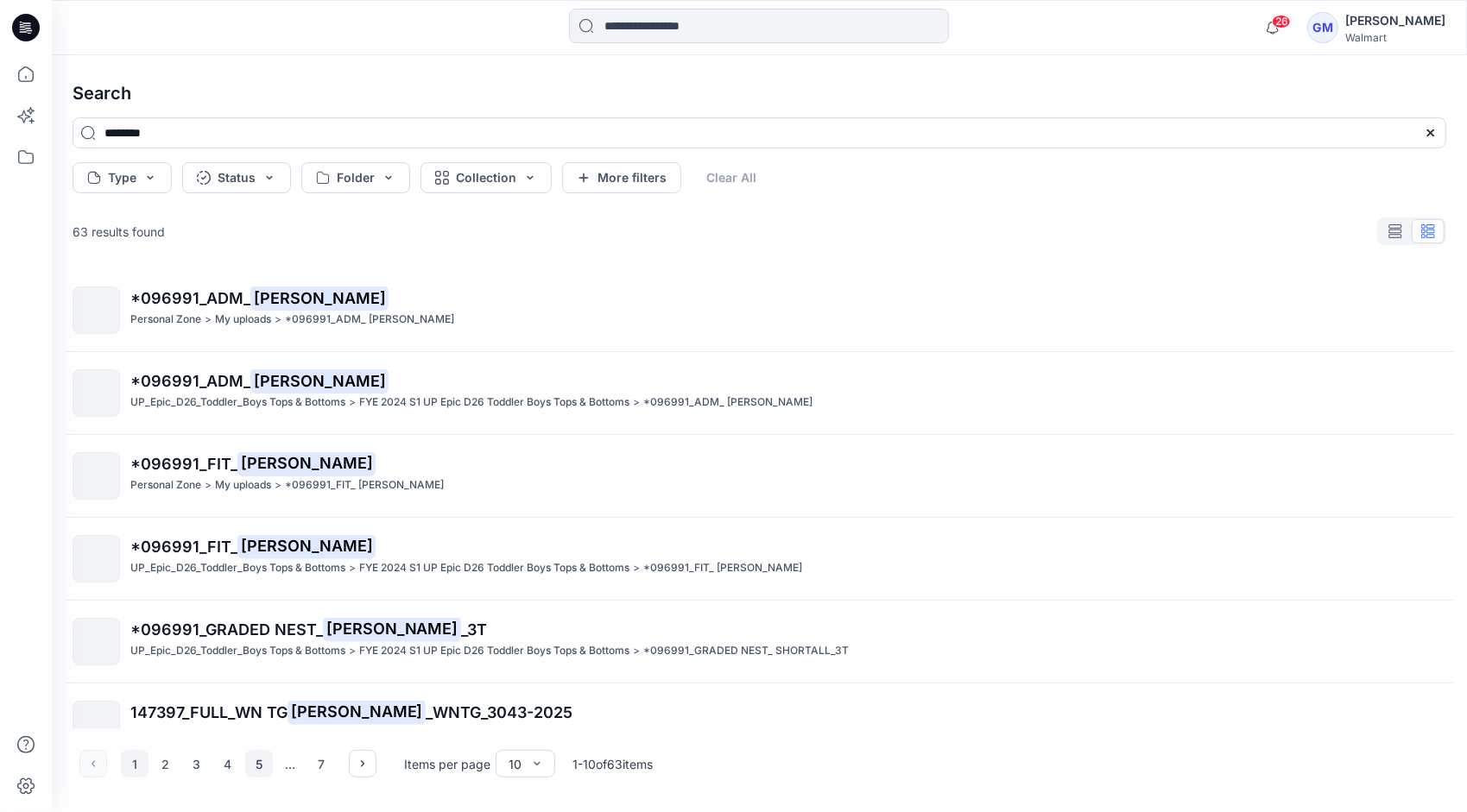
click at [254, 765] on button "5" at bounding box center [258, 764] width 28 height 28
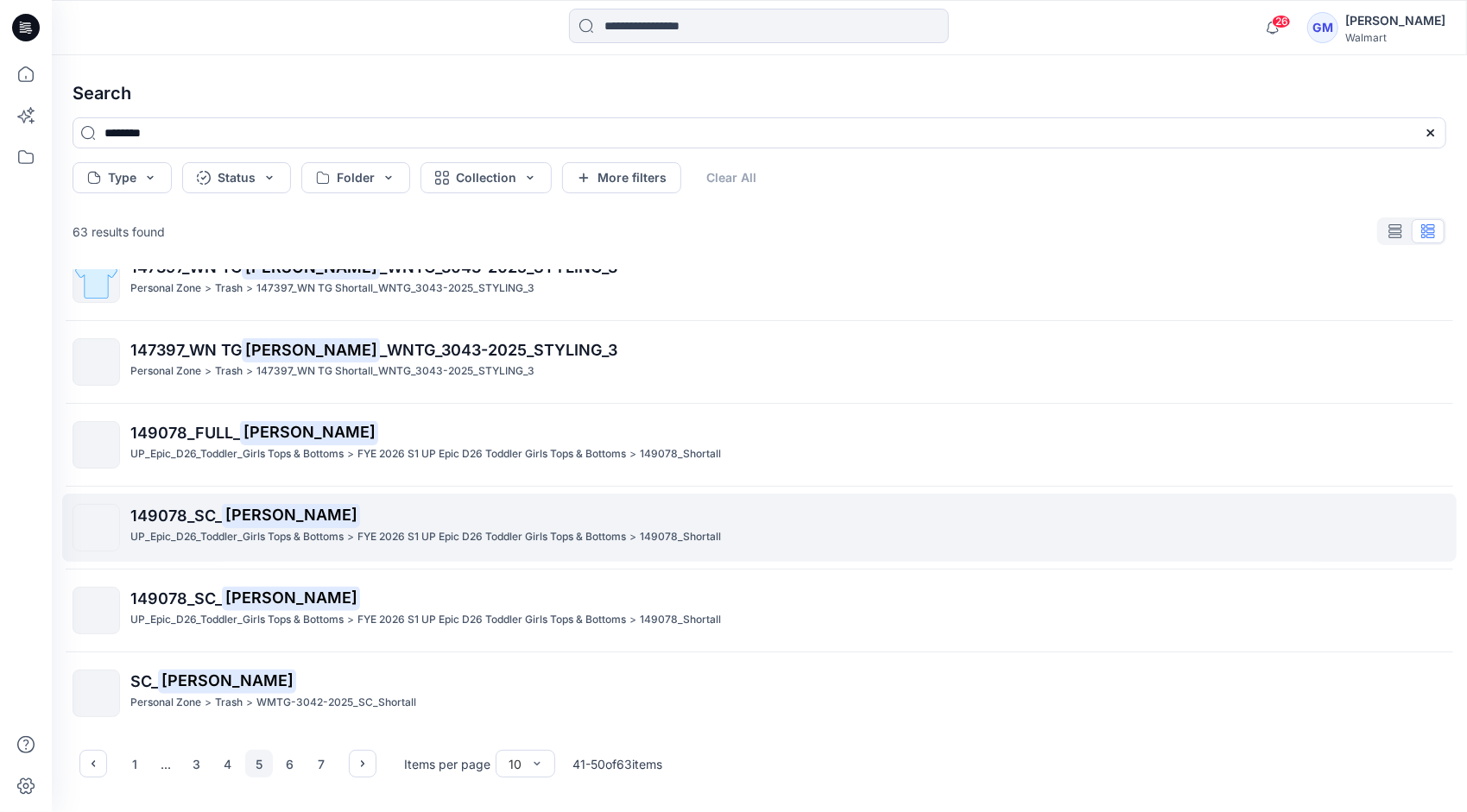
scroll to position [366, 0]
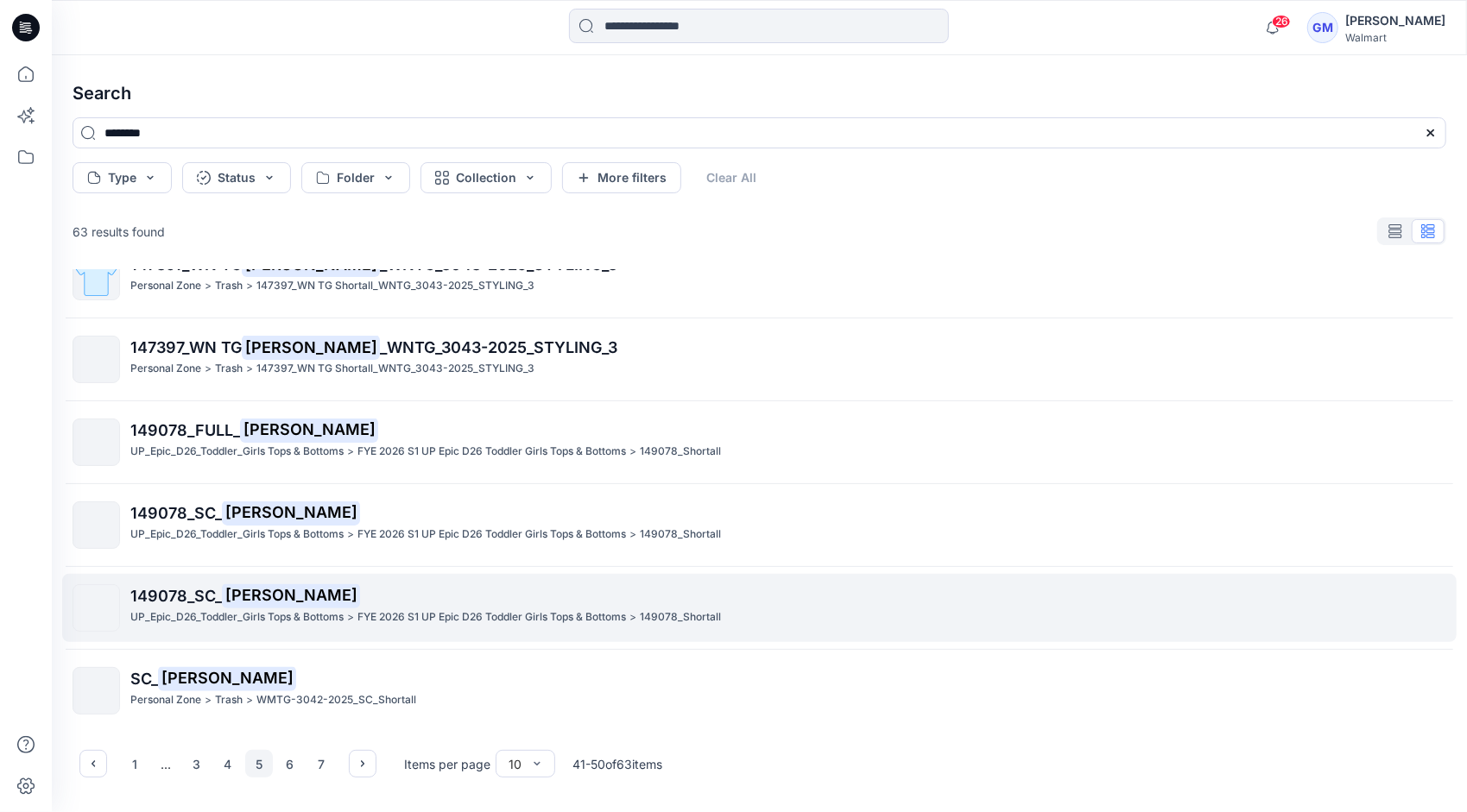
click at [378, 598] on p "149078_SC_ Shortall" at bounding box center [788, 595] width 1315 height 24
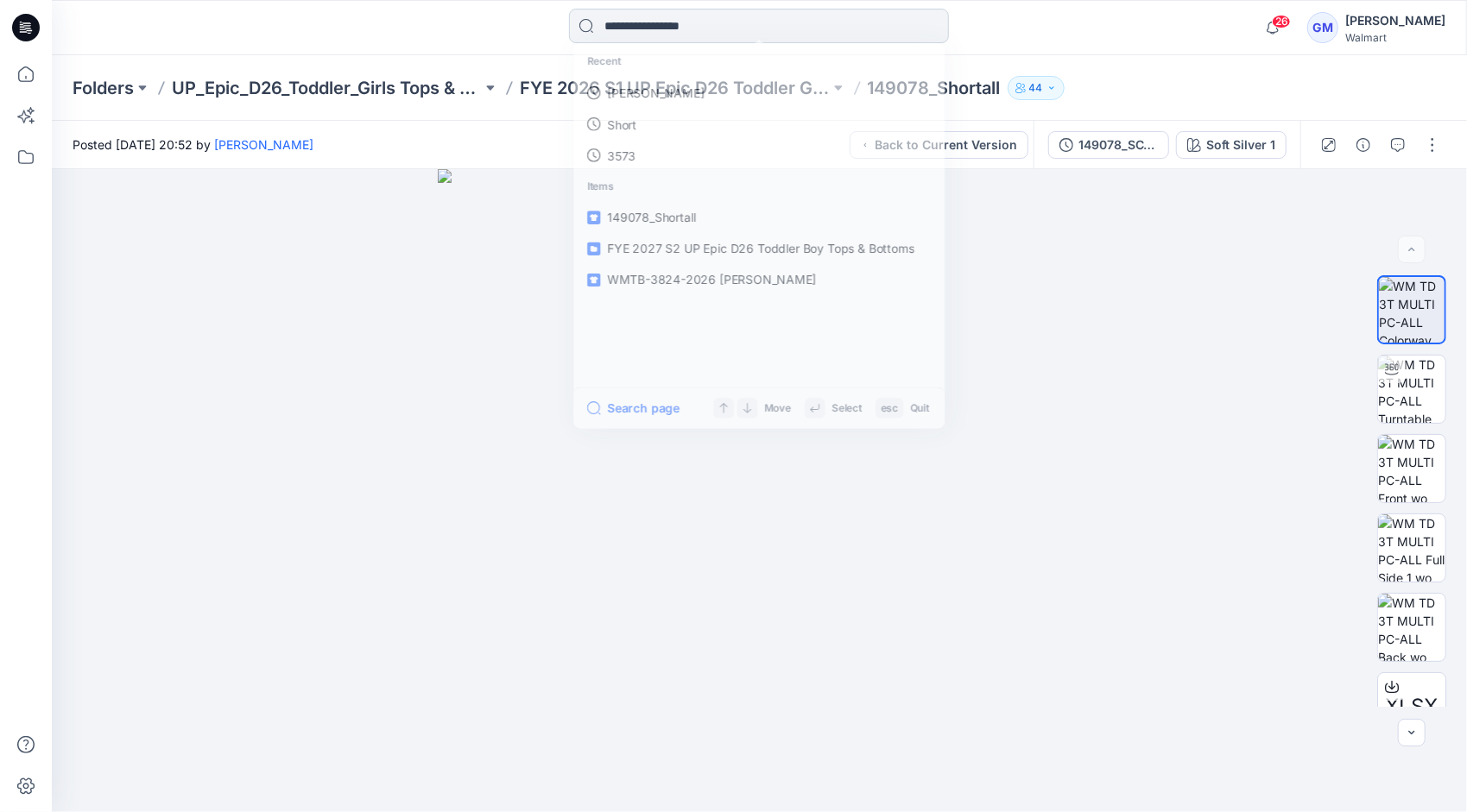
click at [686, 24] on input at bounding box center [759, 26] width 380 height 34
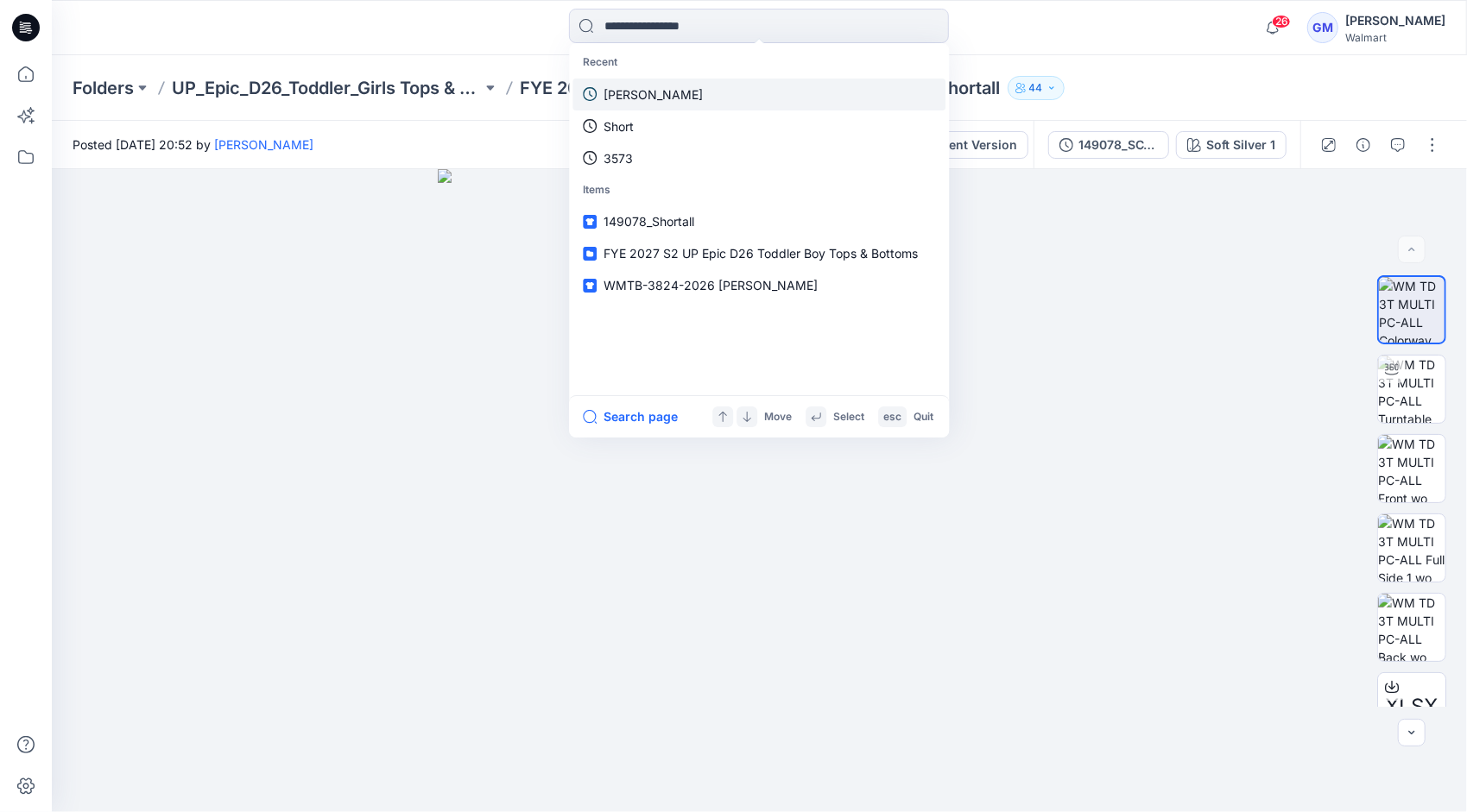
click at [651, 99] on link "[PERSON_NAME]" at bounding box center [759, 95] width 373 height 32
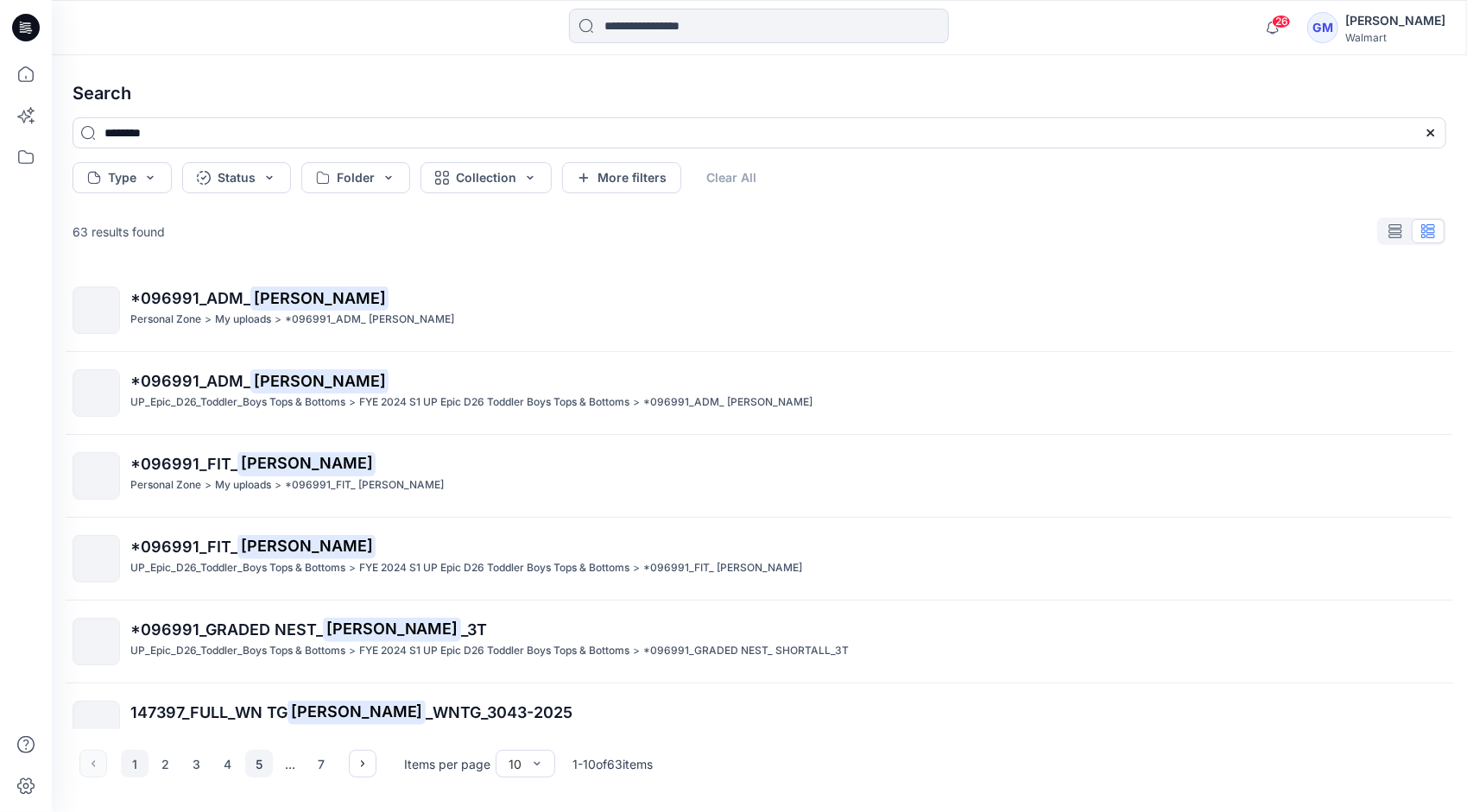
click at [259, 770] on button "5" at bounding box center [258, 764] width 28 height 28
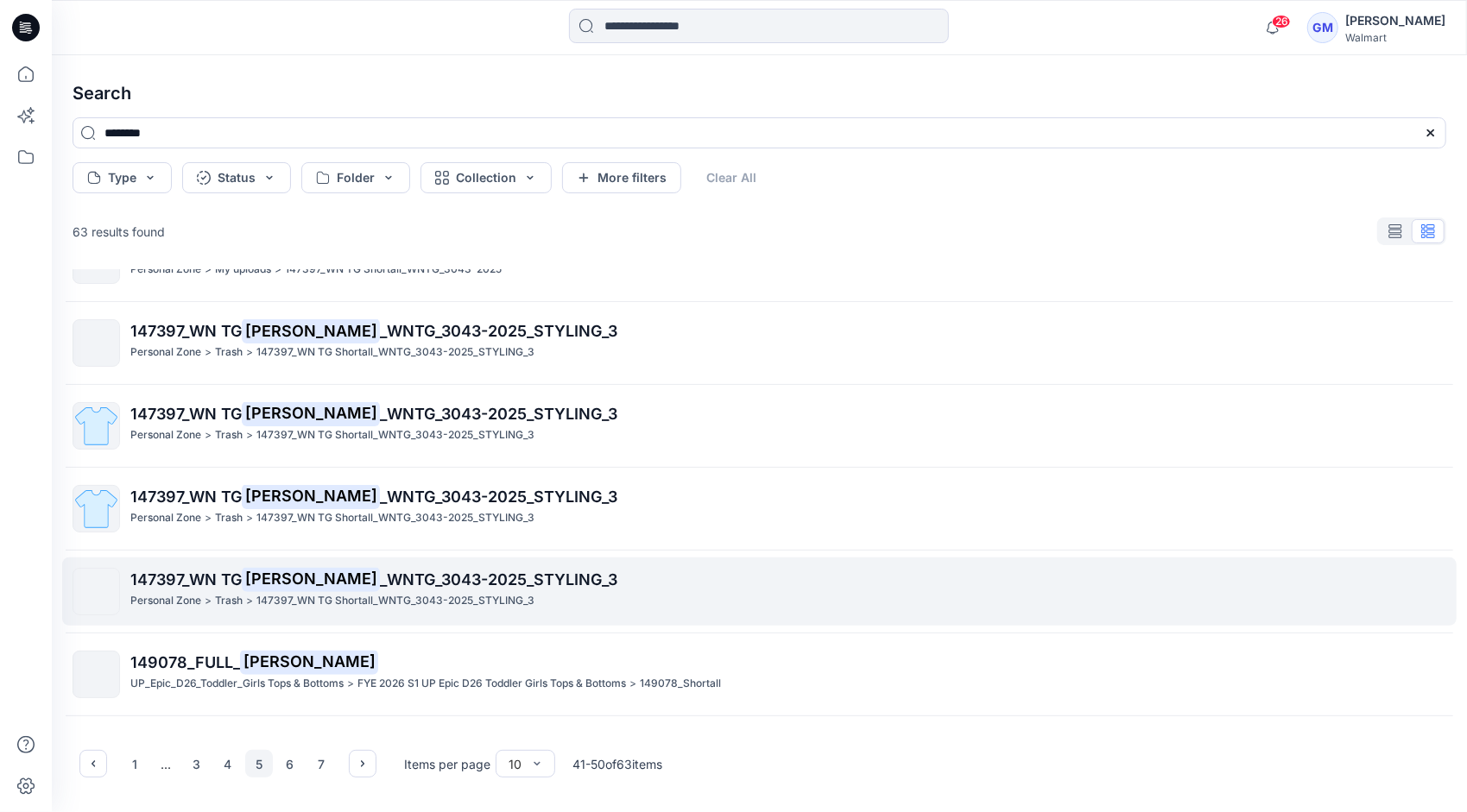
scroll to position [366, 0]
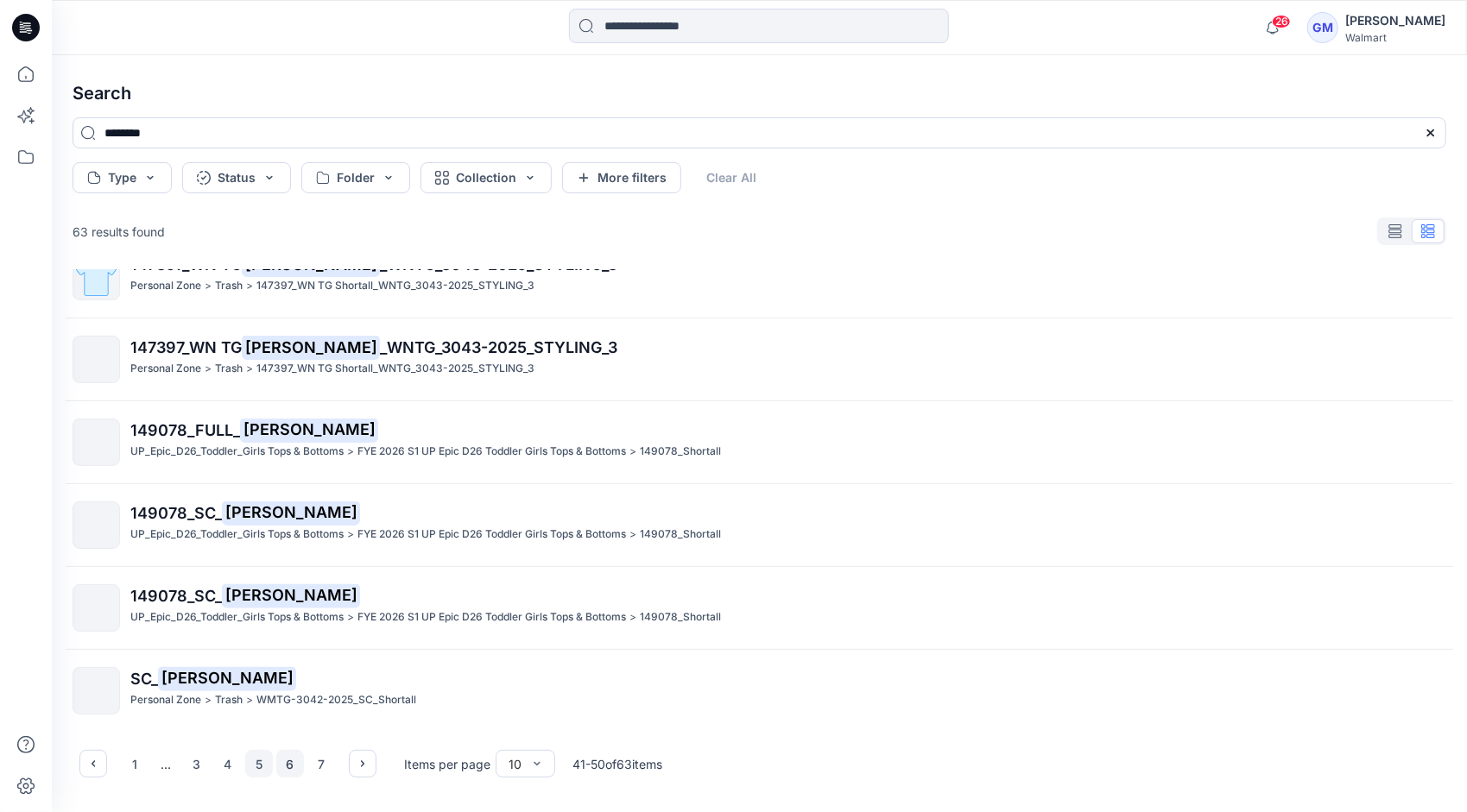
click at [297, 760] on button "6" at bounding box center [290, 764] width 28 height 28
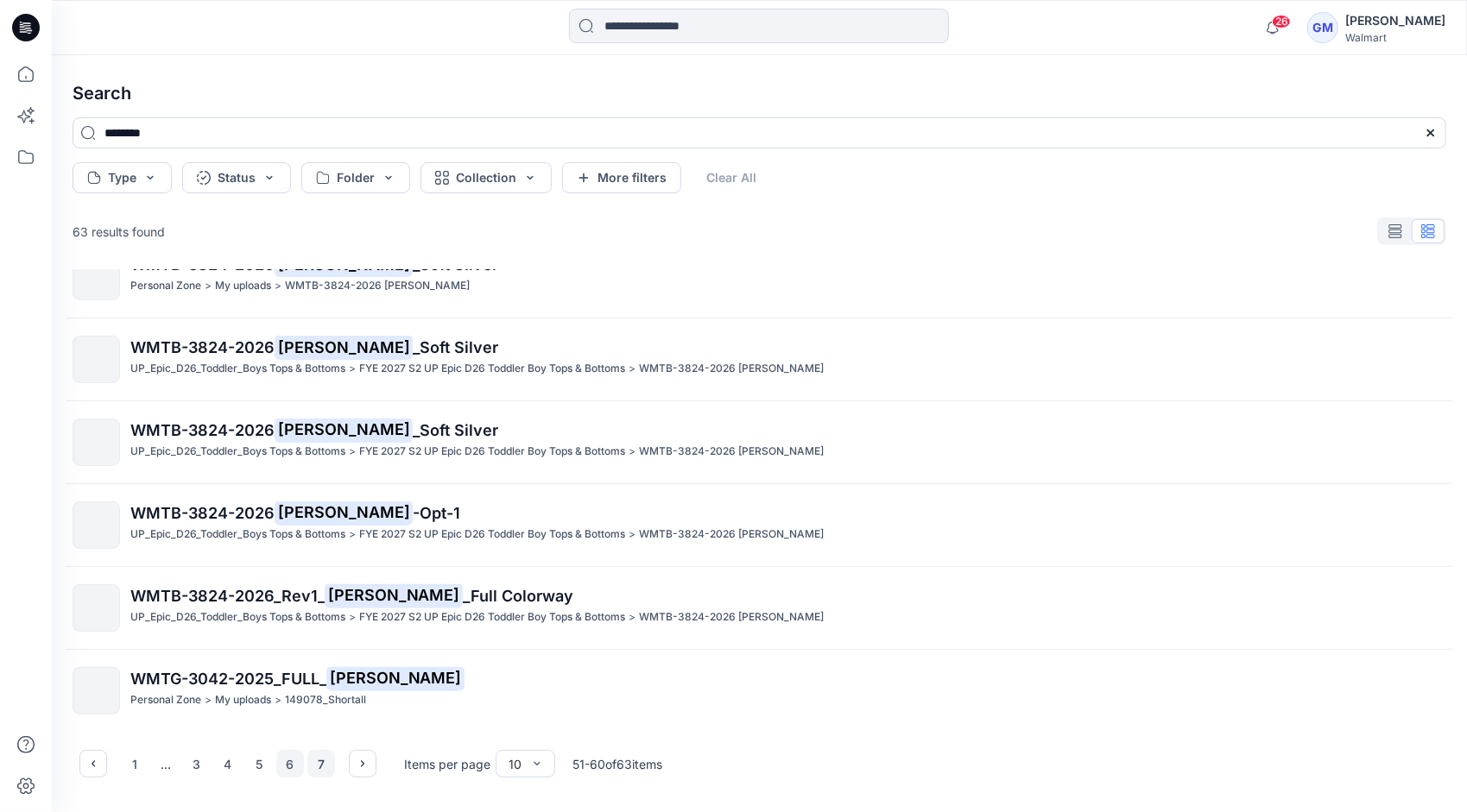
click at [319, 761] on button "7" at bounding box center [321, 764] width 28 height 28
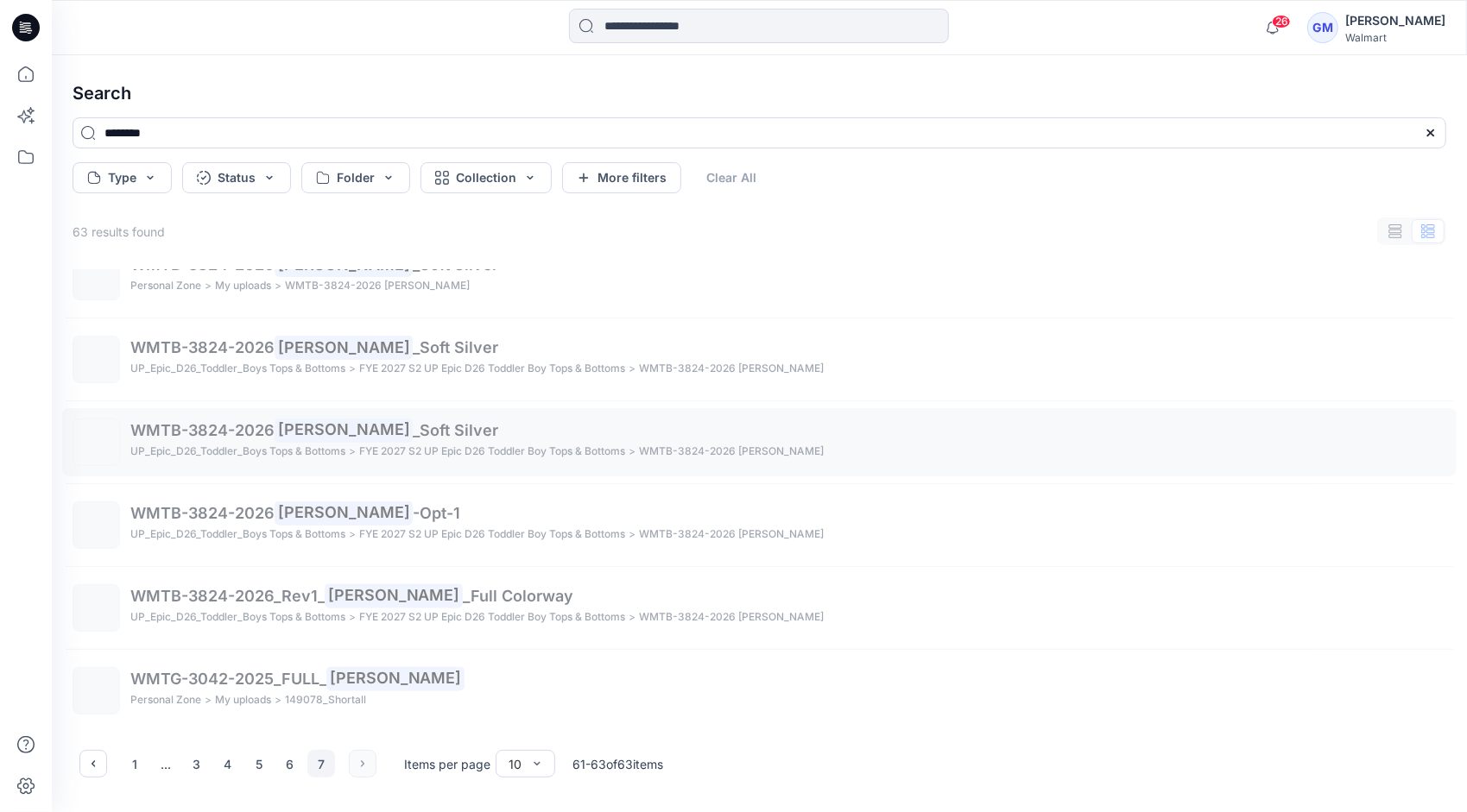
scroll to position [0, 0]
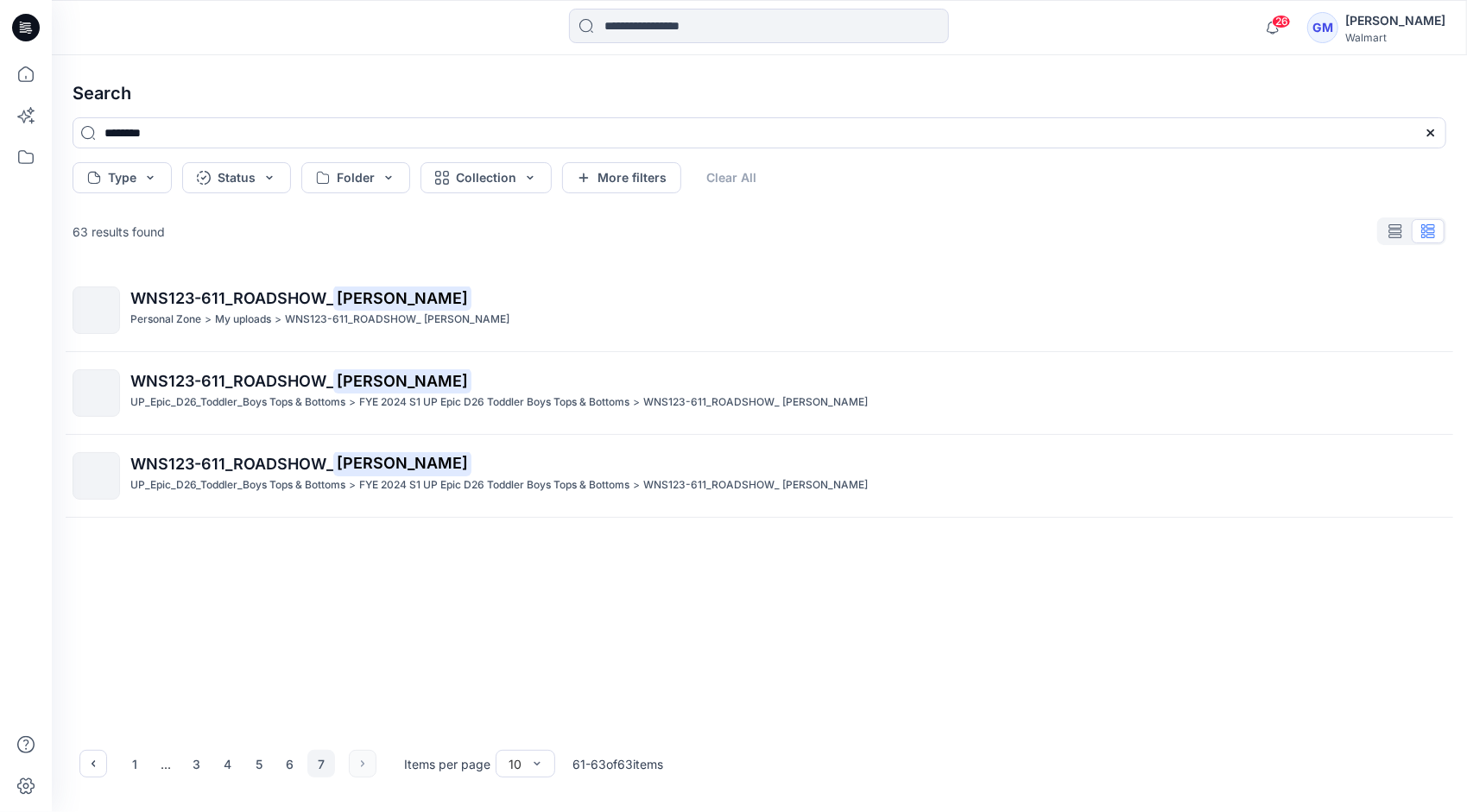
click at [356, 766] on div "1 ... 3 4 5 6 7" at bounding box center [228, 764] width 297 height 28
drag, startPoint x: 356, startPoint y: 768, endPoint x: 342, endPoint y: 765, distance: 14.3
click at [357, 768] on div "1 ... 3 4 5 6 7" at bounding box center [228, 764] width 297 height 28
click at [261, 766] on button "5" at bounding box center [258, 764] width 28 height 28
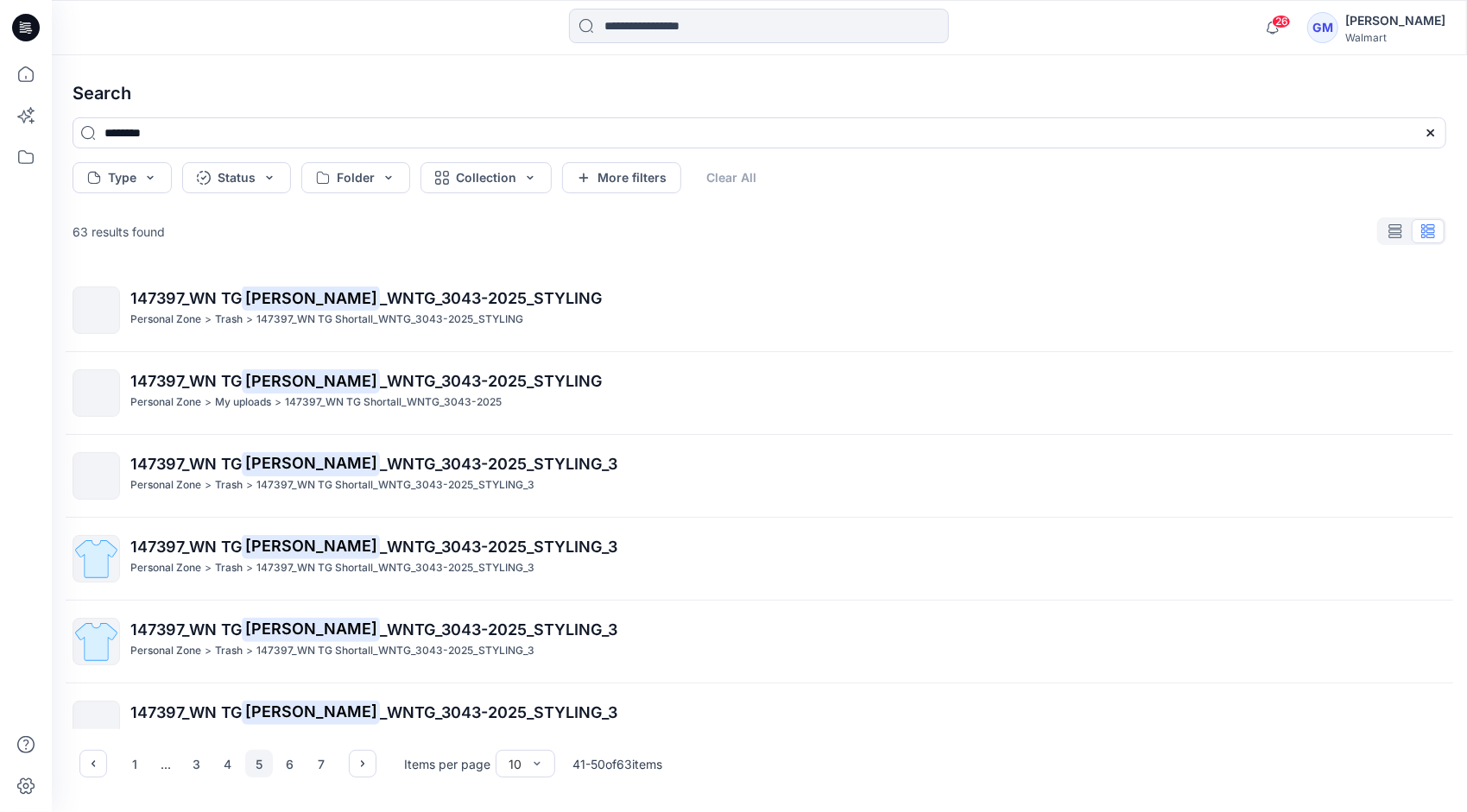
scroll to position [346, 0]
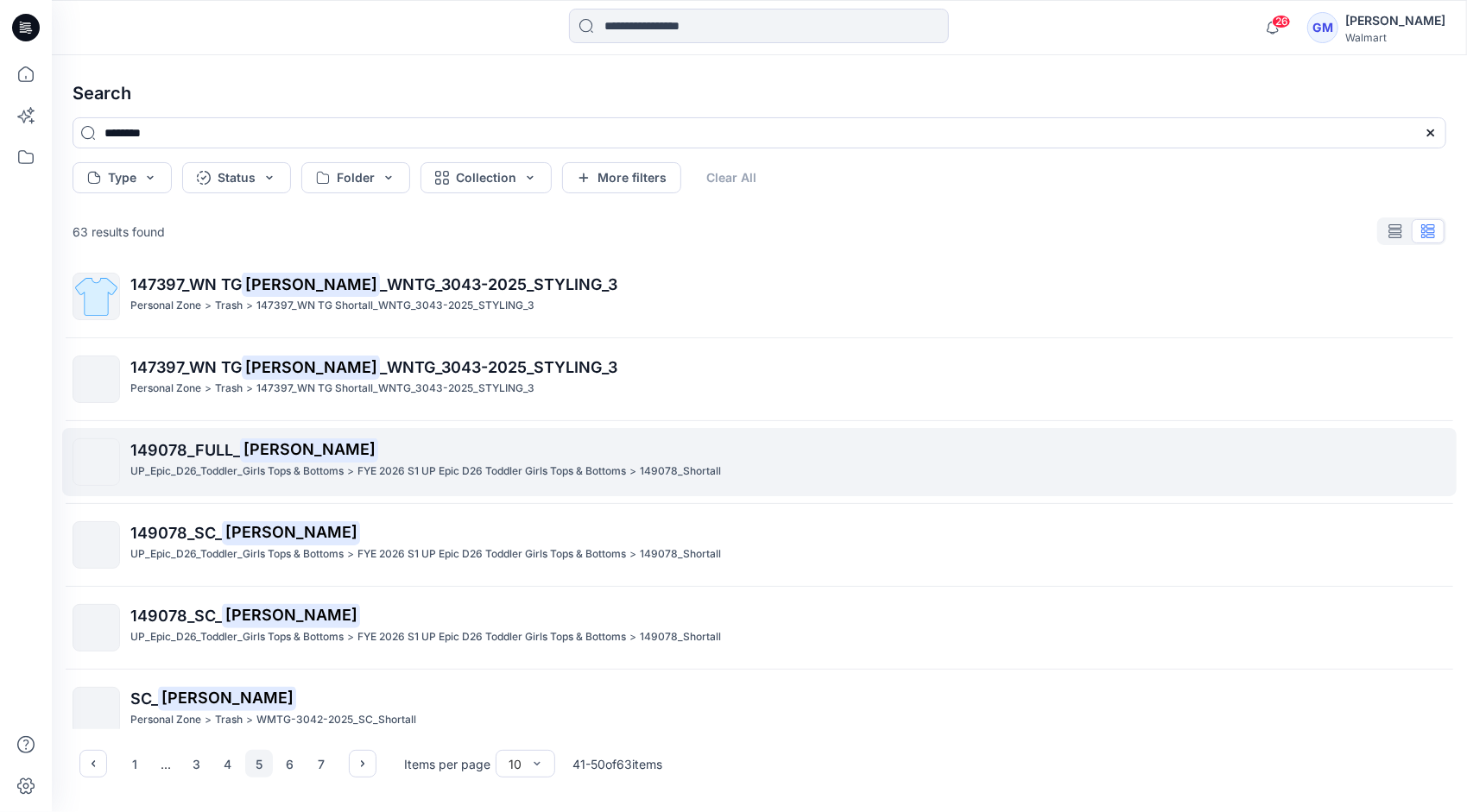
click at [320, 454] on p "149078_FULL_ Shortall" at bounding box center [788, 450] width 1315 height 24
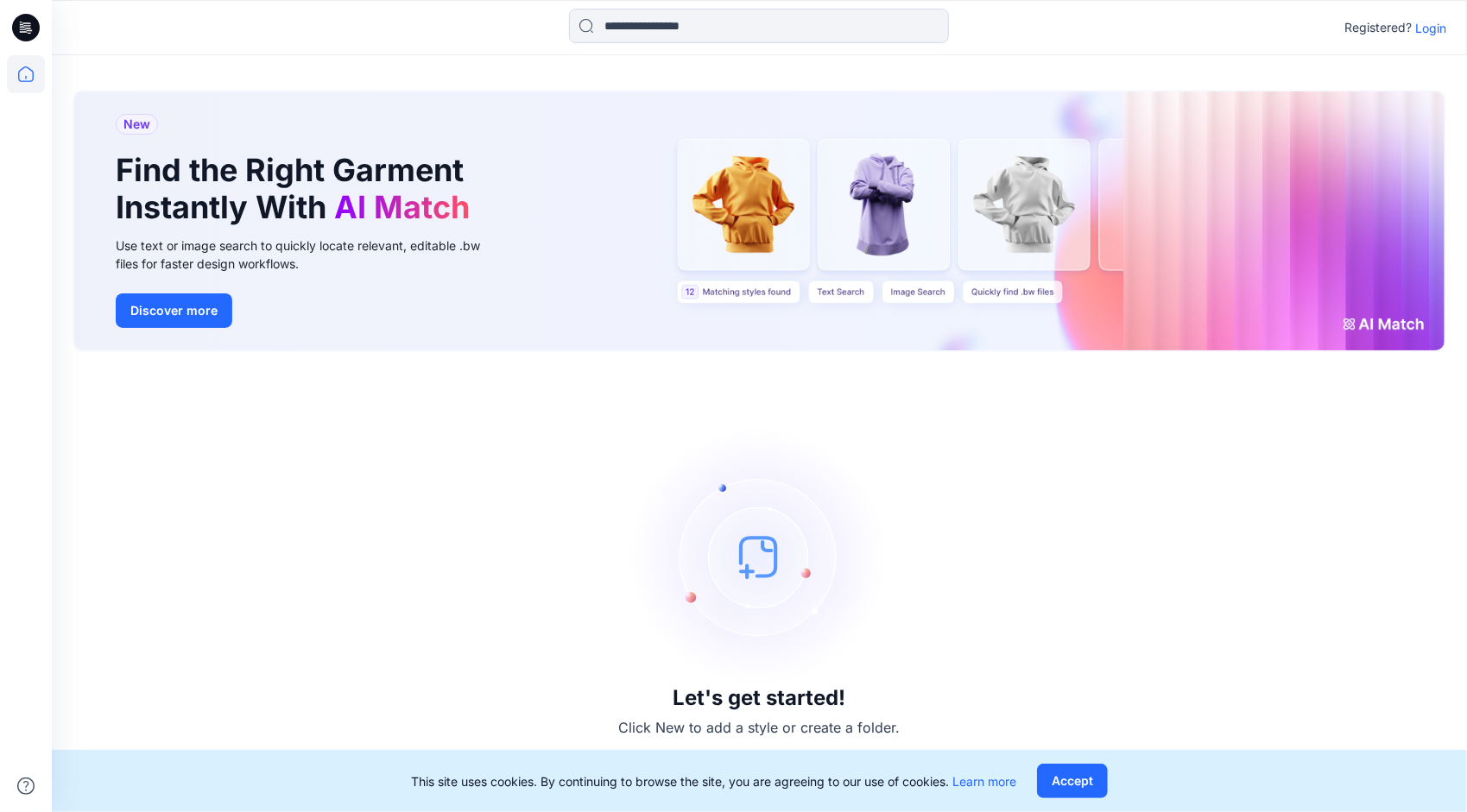
click at [1438, 31] on p "Login" at bounding box center [1431, 28] width 31 height 18
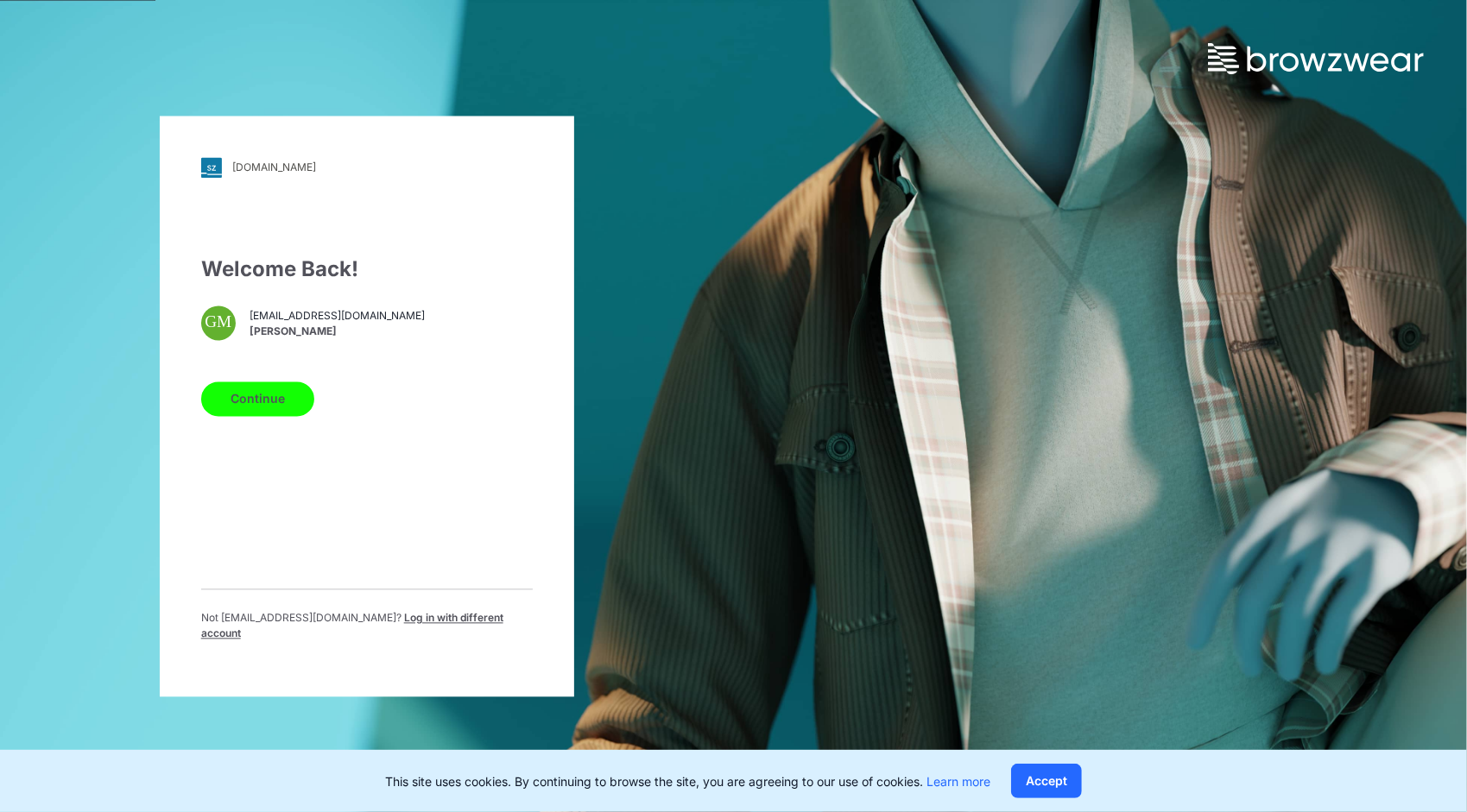
click at [269, 393] on button "Continue" at bounding box center [257, 399] width 113 height 34
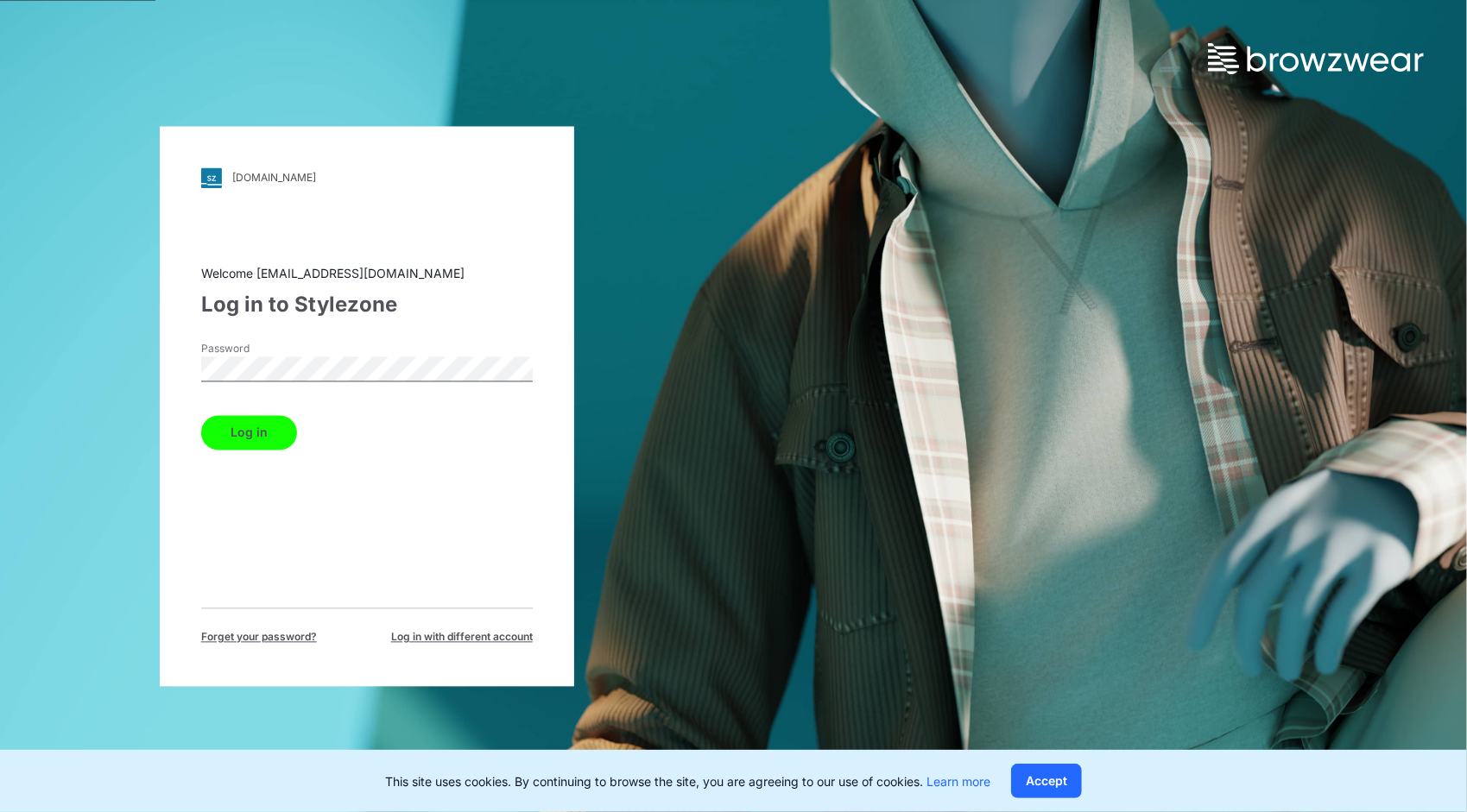
click at [266, 439] on button "Log in" at bounding box center [249, 432] width 96 height 34
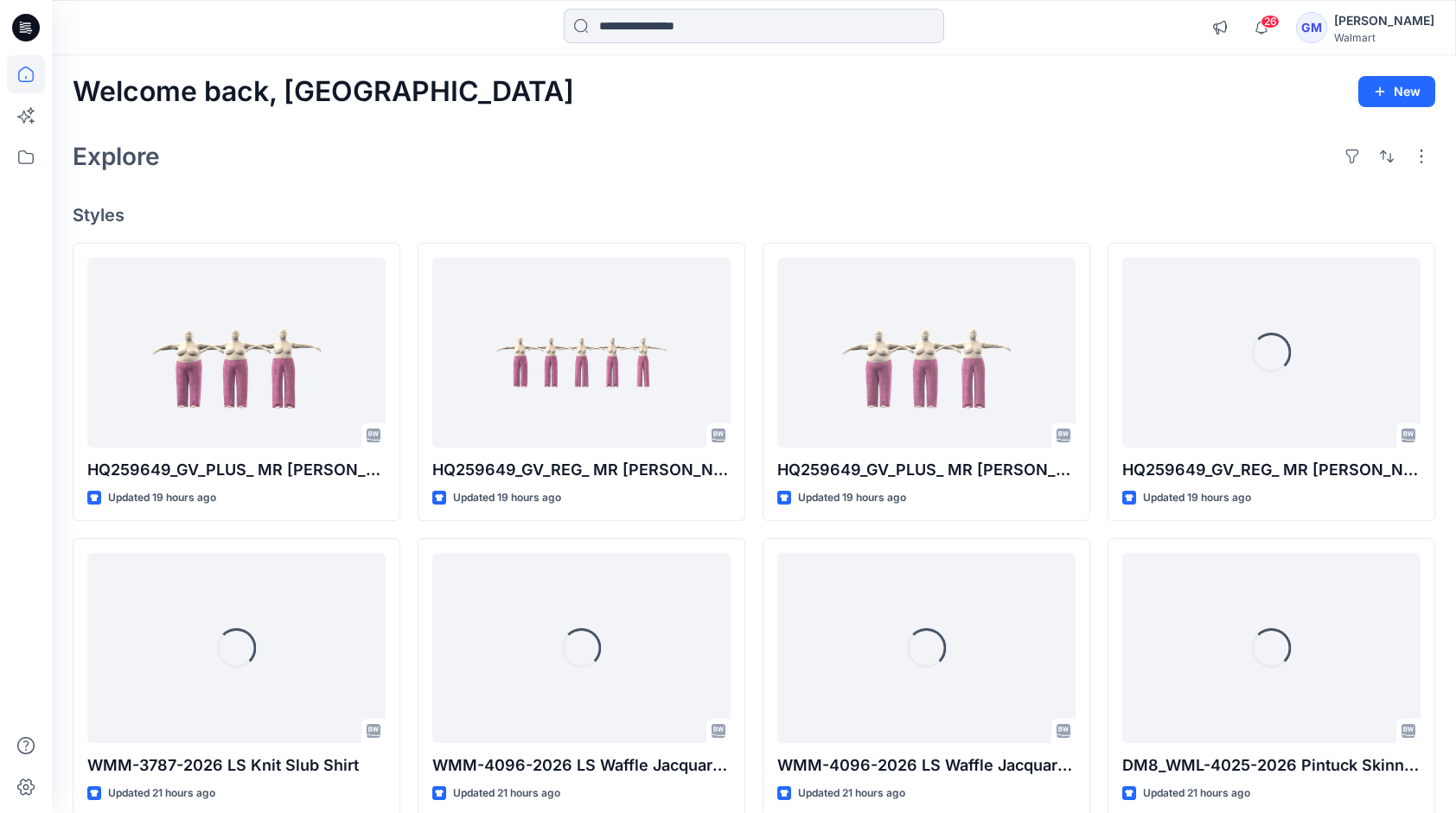
click at [689, 19] on input at bounding box center [754, 26] width 380 height 34
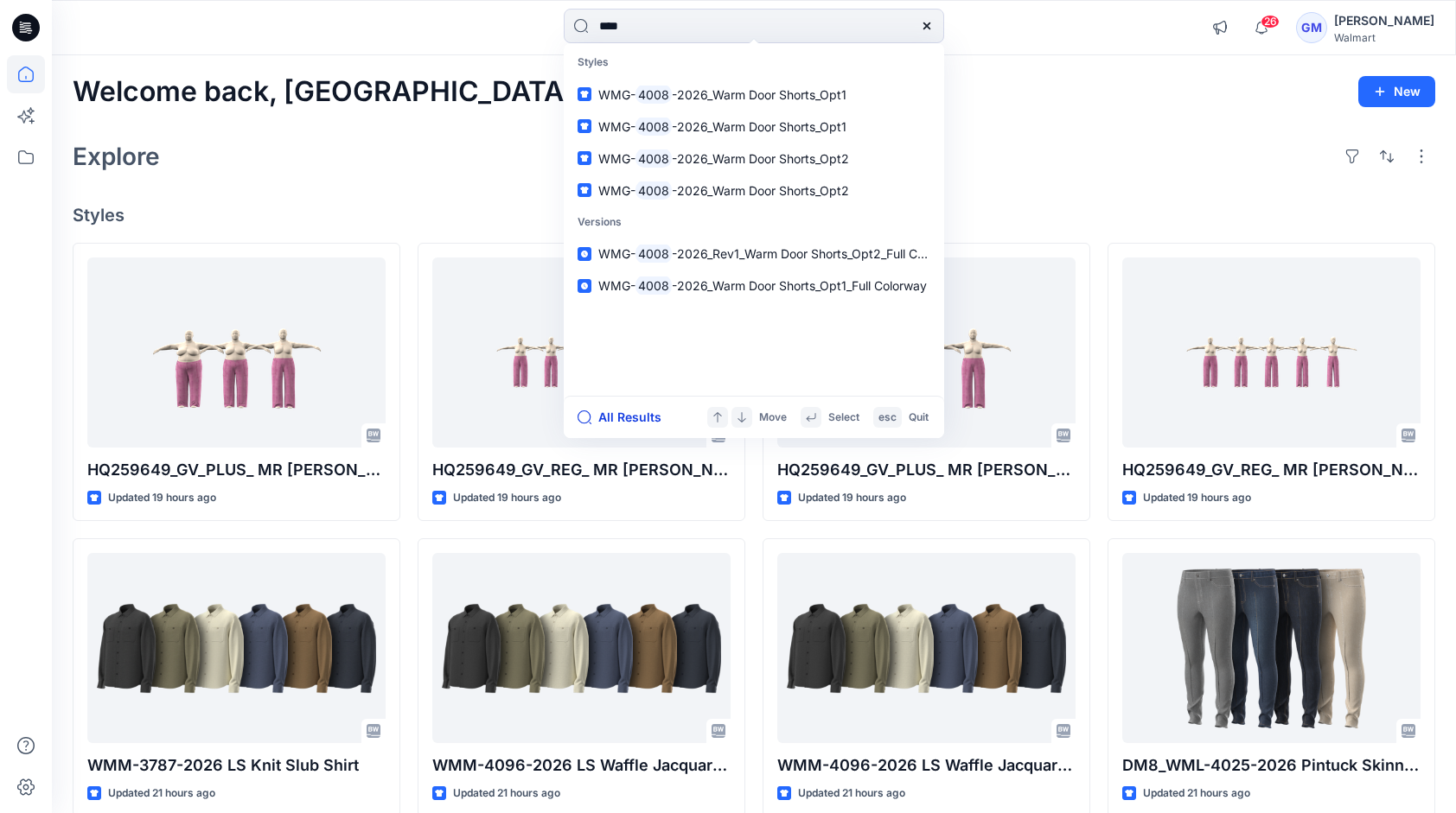
type input "****"
click at [627, 417] on button "All Results" at bounding box center [625, 417] width 95 height 21
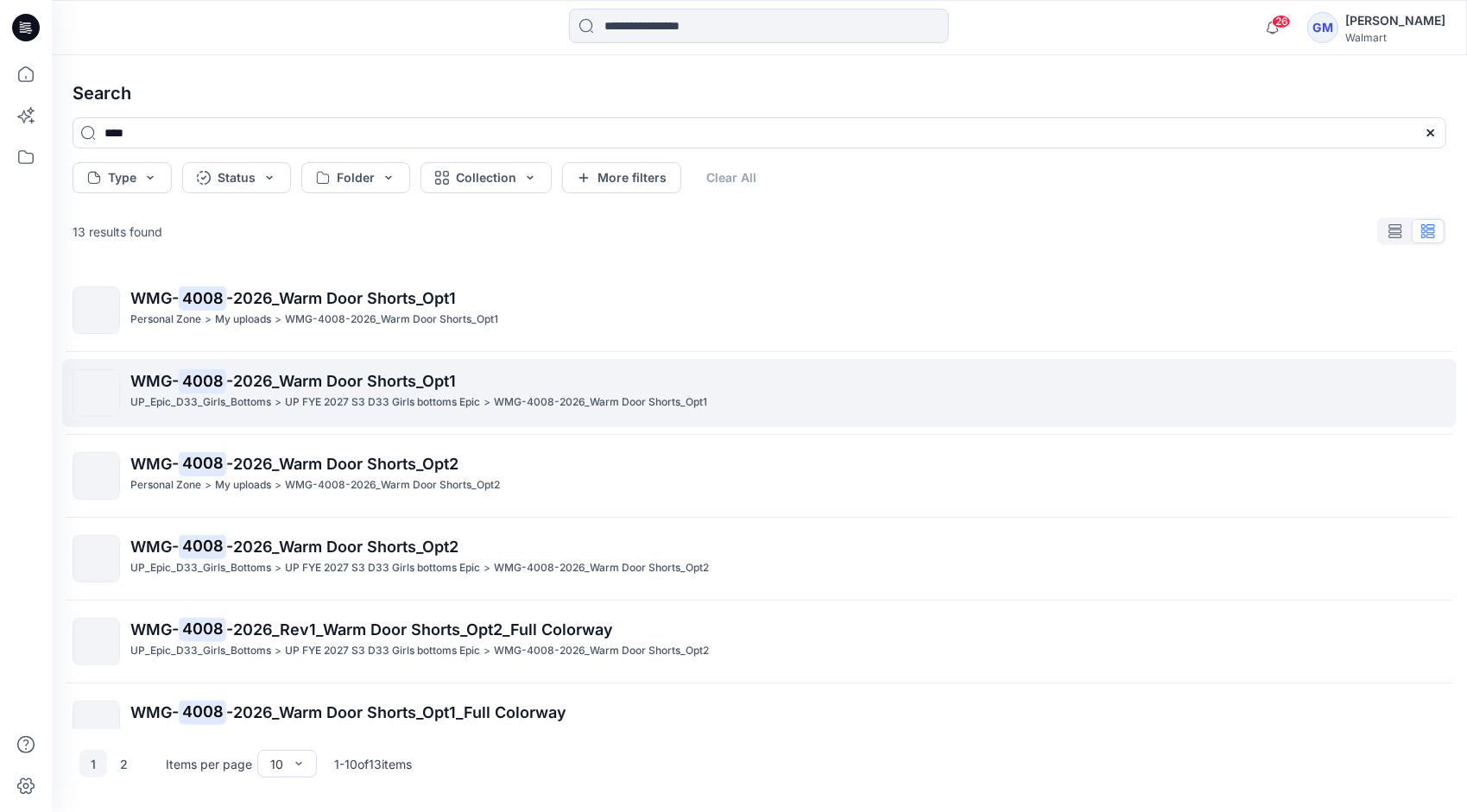
click at [376, 384] on span "-2026_Warm Door Shorts_Opt1" at bounding box center [341, 381] width 230 height 18
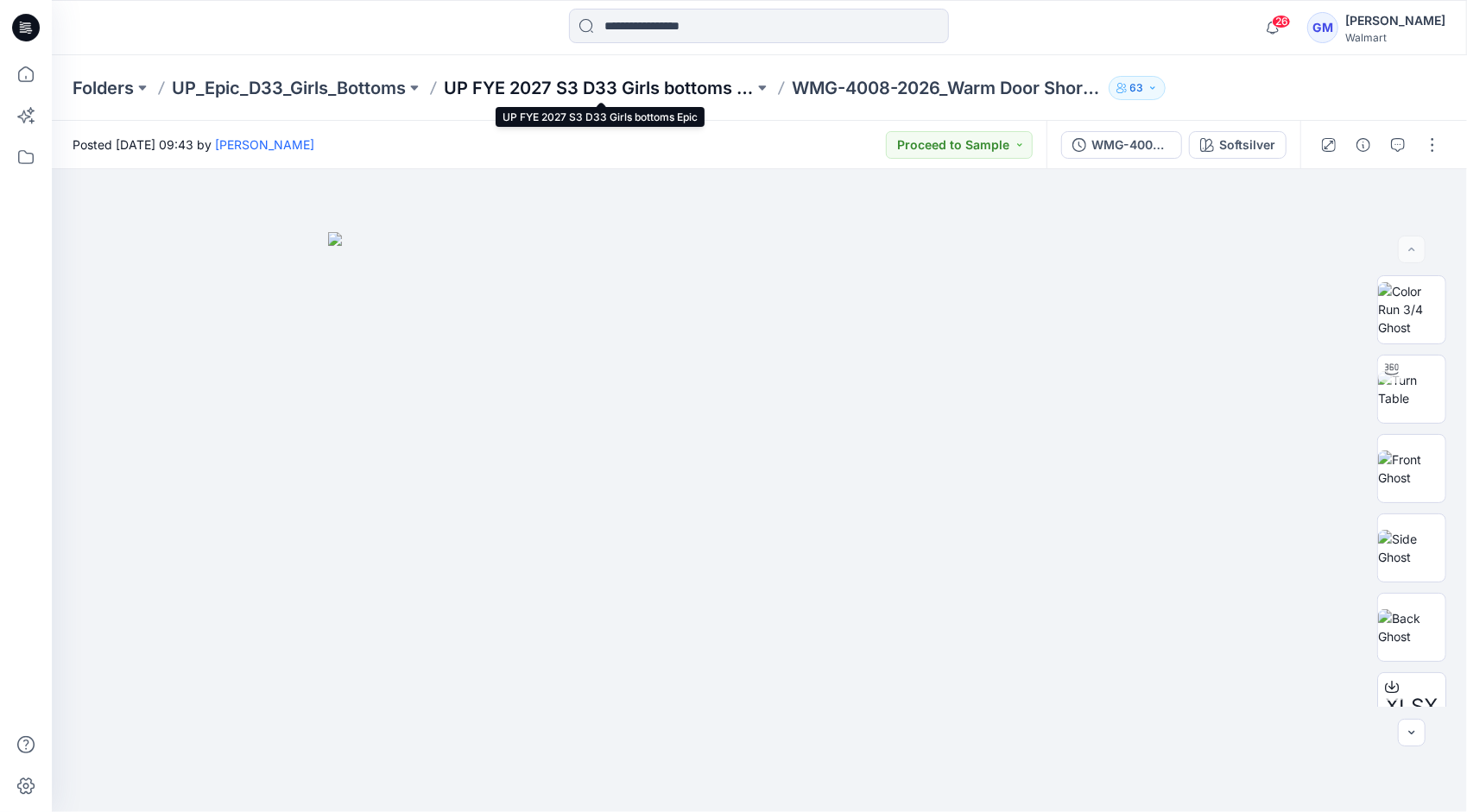
click at [625, 90] on p "UP FYE 2027 S3 D33 Girls bottoms Epic" at bounding box center [599, 87] width 310 height 24
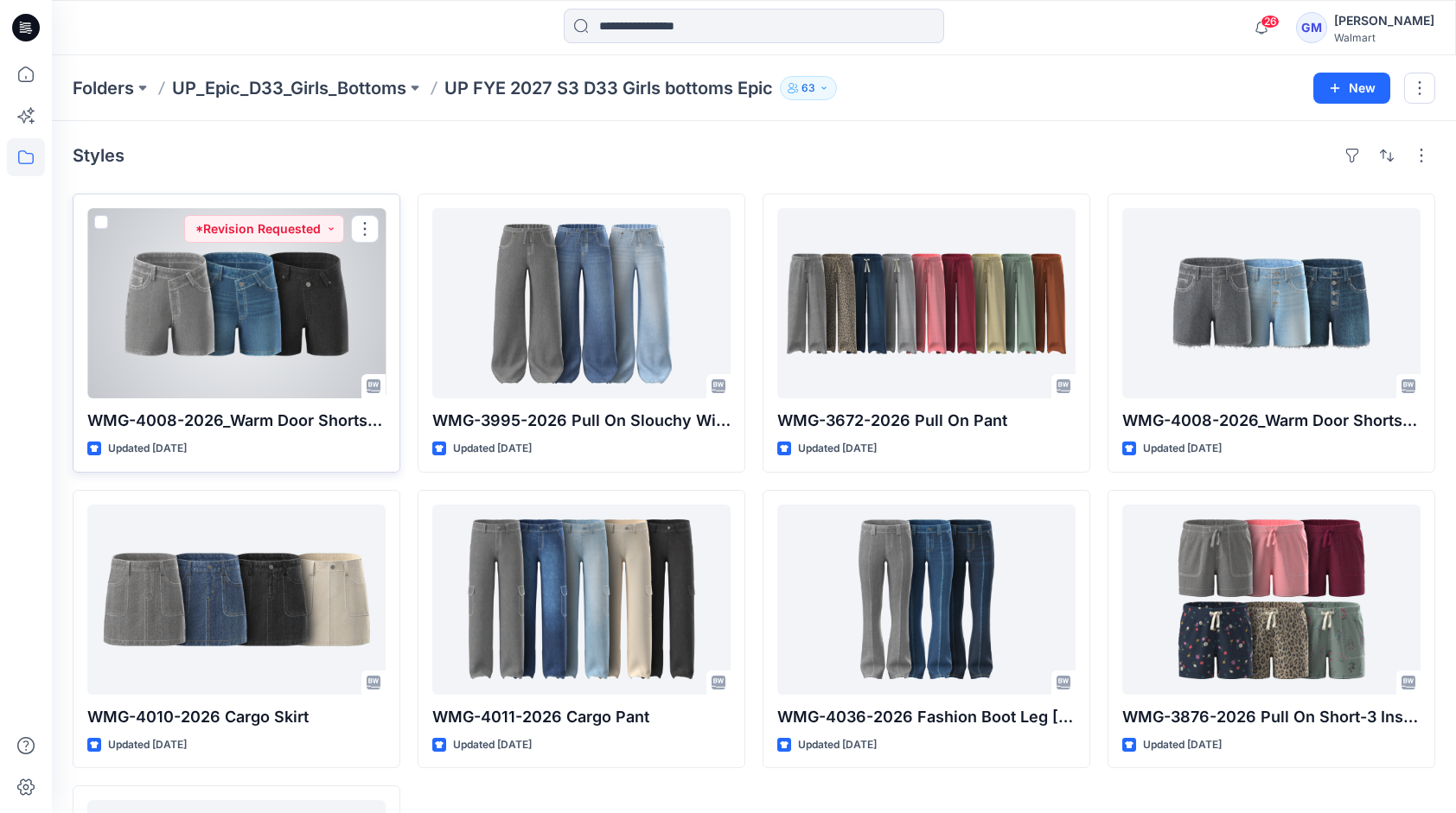
click at [262, 369] on div at bounding box center [237, 303] width 299 height 190
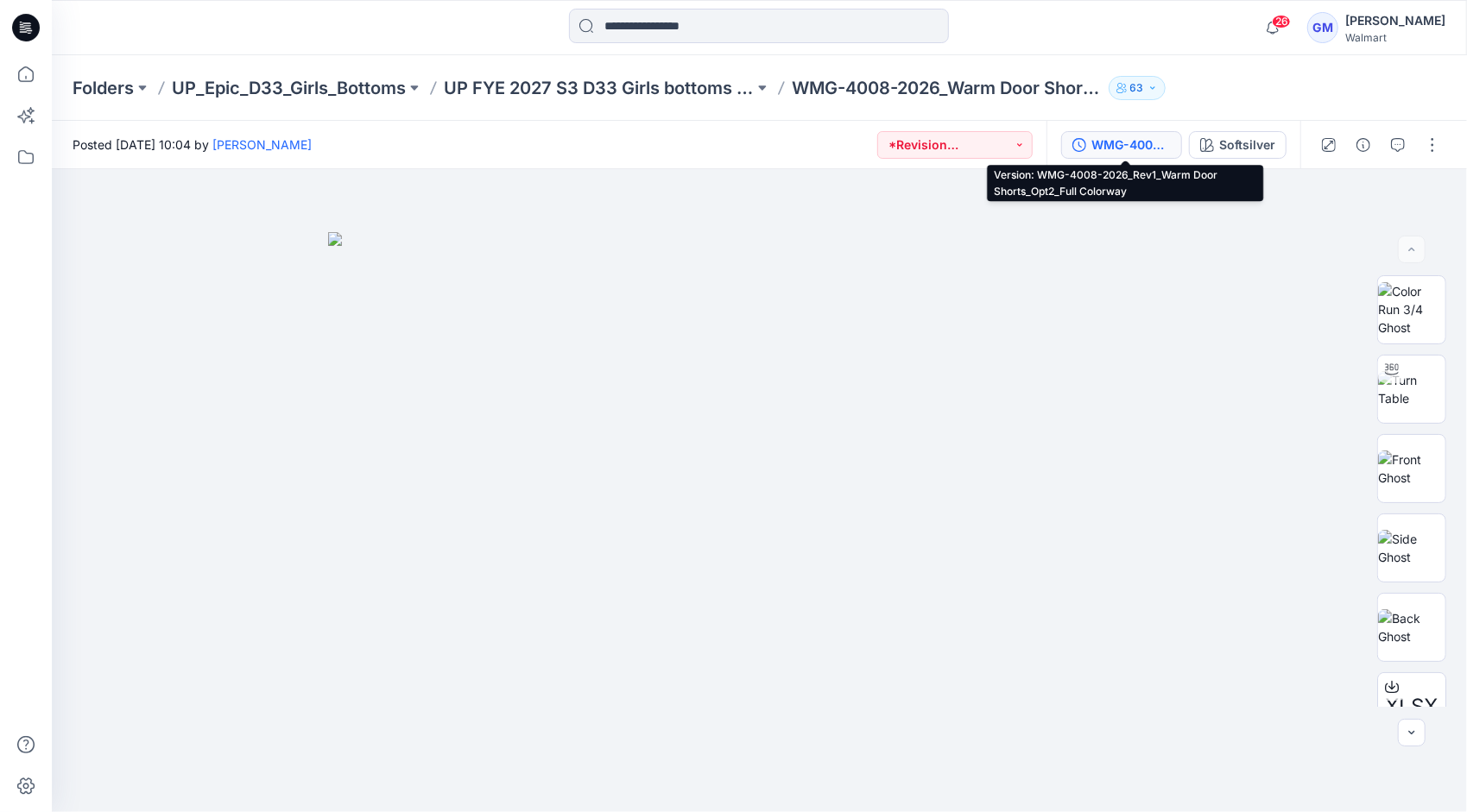
click at [1163, 146] on div "WMG-4008-2026_Rev1_Warm Door Shorts_Opt2_Full Colorway" at bounding box center [1132, 145] width 80 height 19
